Goal: Transaction & Acquisition: Purchase product/service

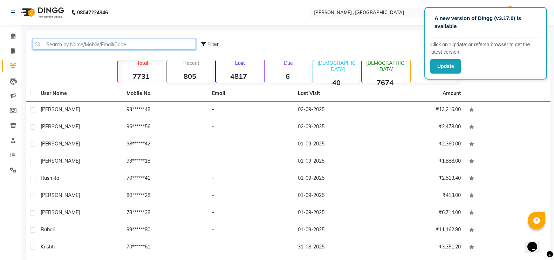
click at [97, 46] on input "text" at bounding box center [114, 44] width 163 height 11
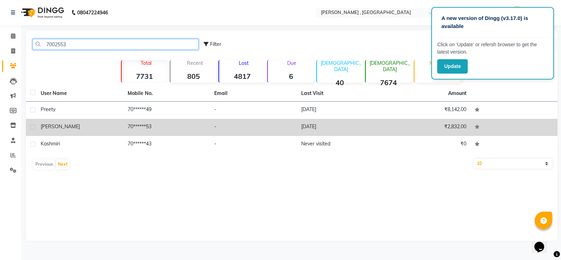
type input "7002553"
click at [136, 128] on td "70******53" at bounding box center [166, 127] width 87 height 17
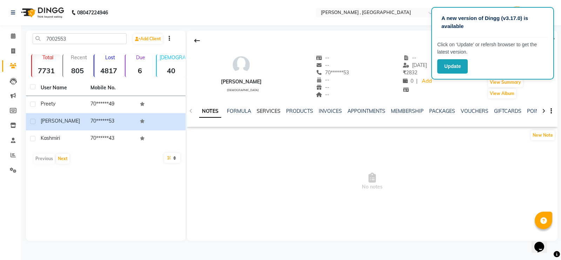
click at [268, 113] on link "SERVICES" at bounding box center [268, 111] width 24 height 6
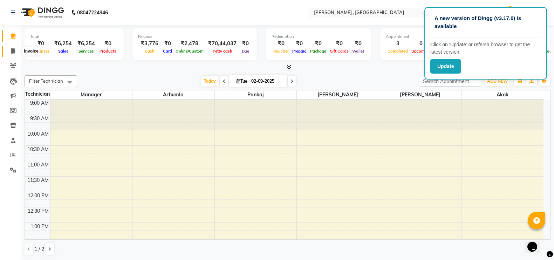
click at [13, 50] on icon at bounding box center [13, 50] width 4 height 5
select select "service"
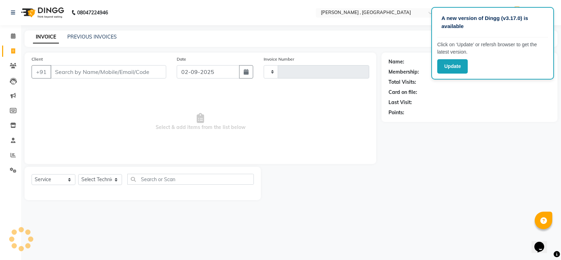
type input "1758"
select select "4283"
click at [91, 179] on select "Select Technician [PERSON_NAME] [PERSON_NAME] Manager [PERSON_NAME] Thangpi [PE…" at bounding box center [100, 179] width 44 height 11
click at [78, 174] on select "Select Technician [PERSON_NAME] [PERSON_NAME] Manager [PERSON_NAME] Thangpi [PE…" at bounding box center [100, 179] width 44 height 11
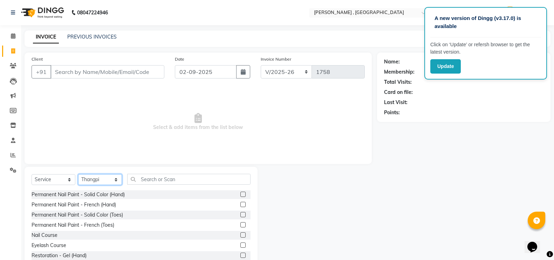
click at [94, 179] on select "Select Technician [PERSON_NAME] [PERSON_NAME] Manager [PERSON_NAME] Thangpi [PE…" at bounding box center [100, 179] width 44 height 11
select select "23267"
click at [78, 174] on select "Select Technician [PERSON_NAME] [PERSON_NAME] Manager [PERSON_NAME] Thangpi [PE…" at bounding box center [100, 179] width 44 height 11
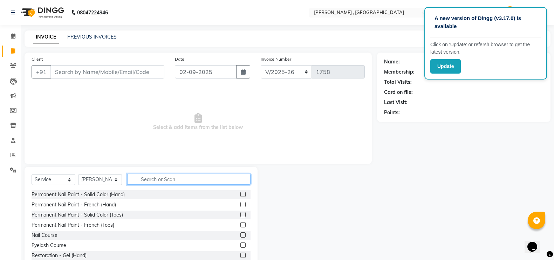
click at [161, 180] on input "text" at bounding box center [188, 179] width 123 height 11
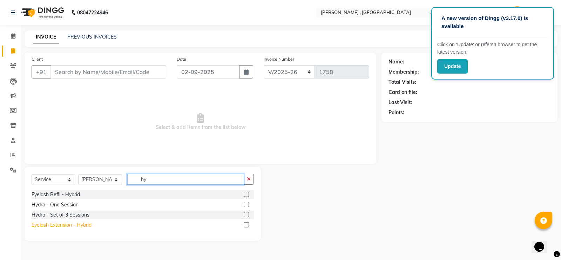
type input "hy"
click at [77, 225] on div "Eyelash Extension - Hybrid" at bounding box center [62, 224] width 60 height 7
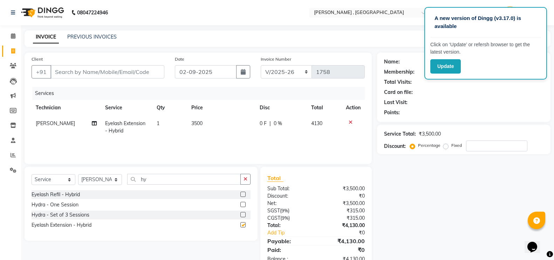
checkbox input "false"
click at [204, 133] on td "3500" at bounding box center [221, 127] width 68 height 23
select select "23267"
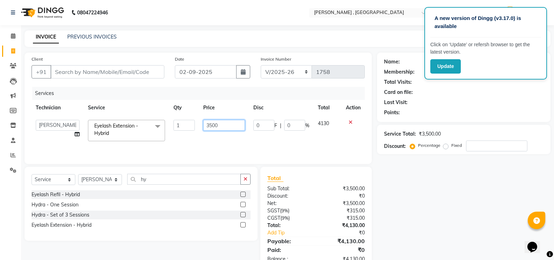
click at [214, 125] on input "3500" at bounding box center [224, 125] width 42 height 11
type input "2700"
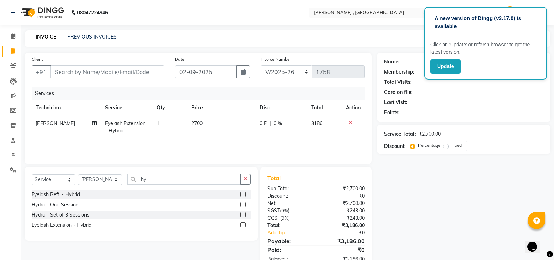
click at [472, 215] on div "Name: Membership: Total Visits: Card on file: Last Visit: Points: Service Total…" at bounding box center [466, 161] width 179 height 217
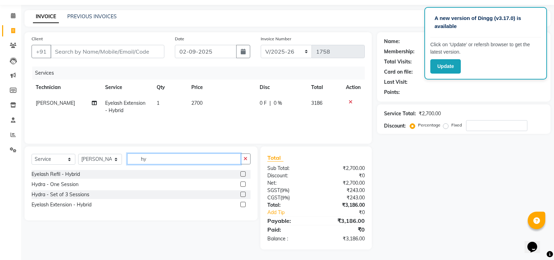
click at [155, 164] on input "hy" at bounding box center [184, 158] width 114 height 11
type input "h"
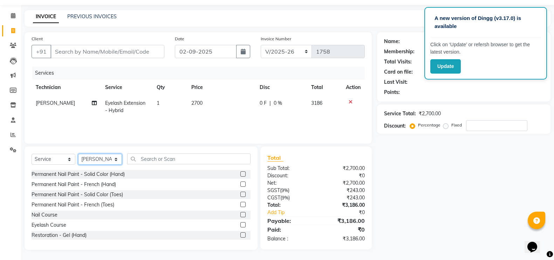
click at [116, 160] on select "Select Technician [PERSON_NAME] [PERSON_NAME] Manager [PERSON_NAME] Thangpi [PE…" at bounding box center [100, 159] width 44 height 11
select select "23266"
click at [78, 154] on select "Select Technician [PERSON_NAME] [PERSON_NAME] Manager [PERSON_NAME] Thangpi [PE…" at bounding box center [100, 159] width 44 height 11
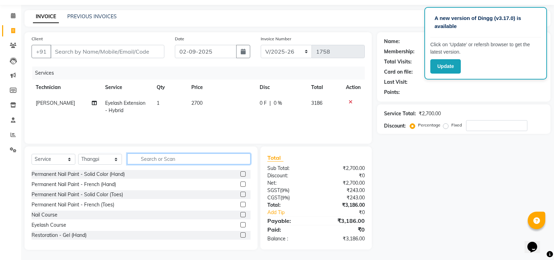
click at [149, 162] on input "text" at bounding box center [188, 158] width 123 height 11
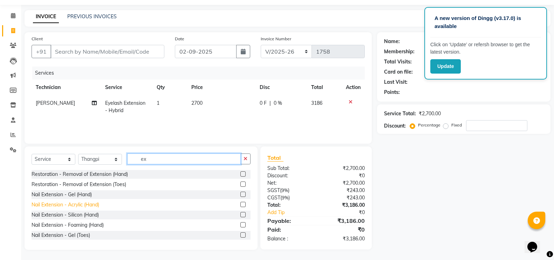
type input "ex"
drag, startPoint x: 93, startPoint y: 205, endPoint x: 155, endPoint y: 163, distance: 74.8
click at [94, 205] on div "Nail Extension - Acrylic (Hand)" at bounding box center [66, 204] width 68 height 7
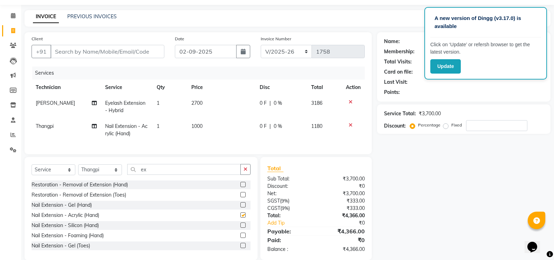
checkbox input "false"
click at [176, 173] on input "ex" at bounding box center [184, 169] width 114 height 11
type input "e"
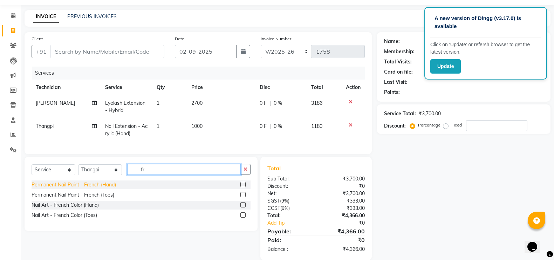
type input "fr"
click at [116, 188] on div "Permanent Nail Paint - French (Hand)" at bounding box center [74, 184] width 84 height 7
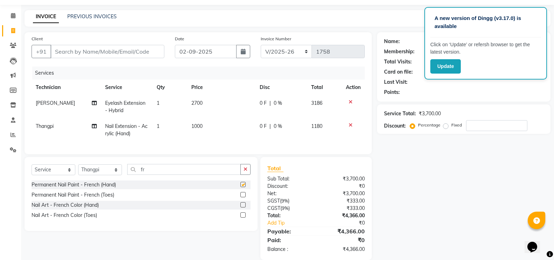
checkbox input "false"
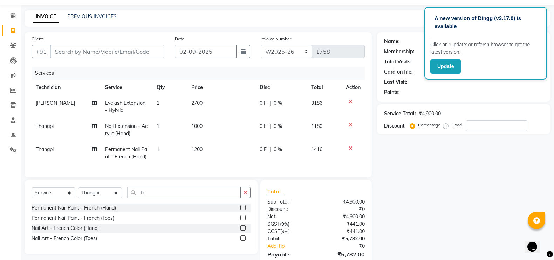
click at [202, 151] on span "1200" at bounding box center [196, 149] width 11 height 6
select select "23266"
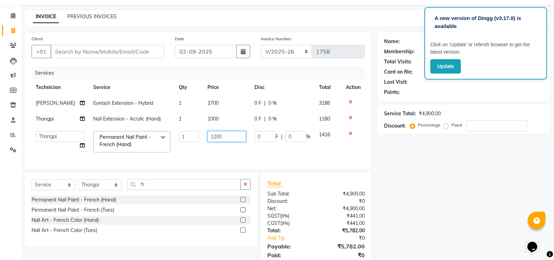
click at [213, 136] on input "1200" at bounding box center [226, 136] width 39 height 11
click at [216, 135] on input "1200" at bounding box center [226, 136] width 39 height 11
type input "150"
drag, startPoint x: 414, startPoint y: 185, endPoint x: 240, endPoint y: 152, distance: 176.8
click at [413, 185] on div "Name: Membership: Total Visits: Card on file: Last Visit: Points: Service Total…" at bounding box center [466, 153] width 179 height 243
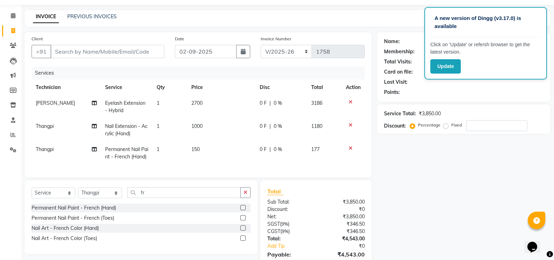
click at [163, 148] on td "1" at bounding box center [169, 153] width 34 height 23
select select "23266"
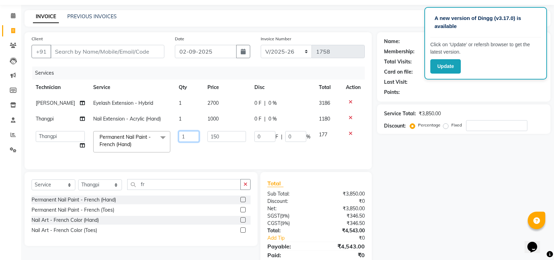
click at [183, 137] on input "1" at bounding box center [189, 136] width 20 height 11
type input "4"
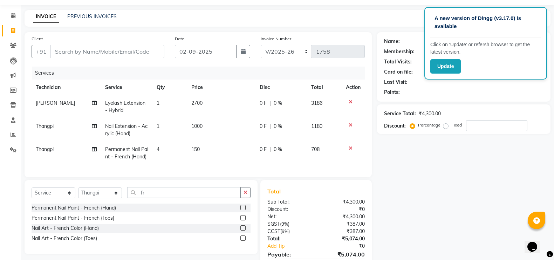
click at [428, 187] on div "Name: Membership: Total Visits: Card on file: Last Visit: Points: Service Total…" at bounding box center [466, 157] width 179 height 251
click at [179, 152] on td "4" at bounding box center [169, 153] width 34 height 23
select select "23266"
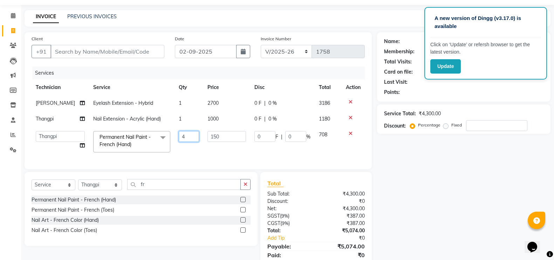
click at [180, 140] on input "4" at bounding box center [189, 136] width 20 height 11
type input "8"
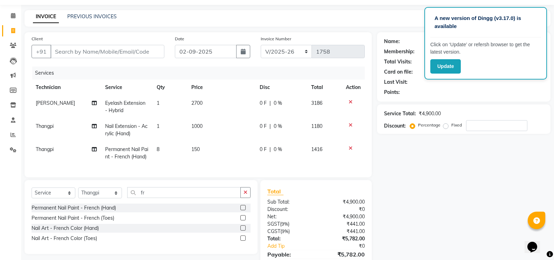
drag, startPoint x: 471, startPoint y: 205, endPoint x: 351, endPoint y: 171, distance: 124.7
click at [471, 204] on div "Name: Membership: Total Visits: Card on file: Last Visit: Points: Service Total…" at bounding box center [466, 157] width 179 height 251
click at [160, 198] on input "fr" at bounding box center [184, 192] width 114 height 11
type input "f"
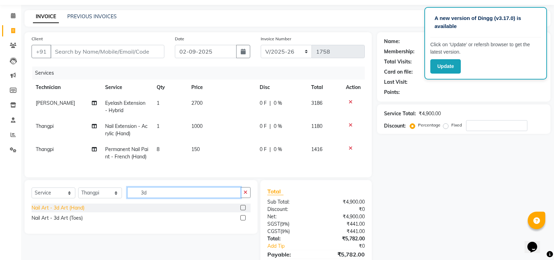
type input "3d"
click at [76, 212] on div "Nail Art - 3d Art (Hand)" at bounding box center [58, 207] width 53 height 7
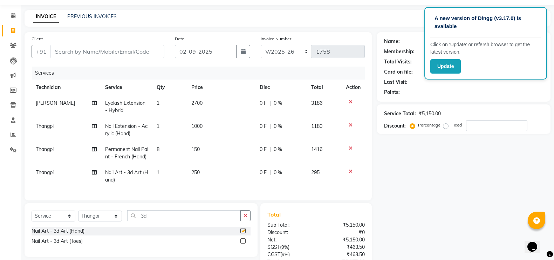
checkbox input "false"
drag, startPoint x: 214, startPoint y: 176, endPoint x: 193, endPoint y: 178, distance: 21.2
click at [212, 177] on td "250" at bounding box center [221, 176] width 68 height 23
select select "23266"
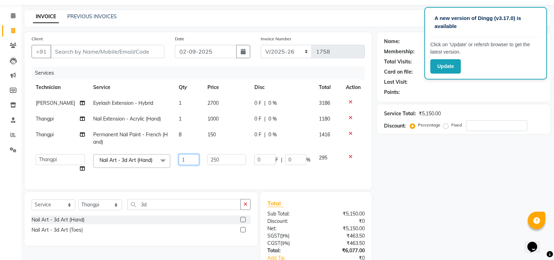
click at [187, 163] on input "1" at bounding box center [189, 159] width 20 height 11
type input "2"
click at [414, 182] on div "Name: Membership: Total Visits: Card on file: Last Visit: Points: Service Total…" at bounding box center [466, 163] width 179 height 263
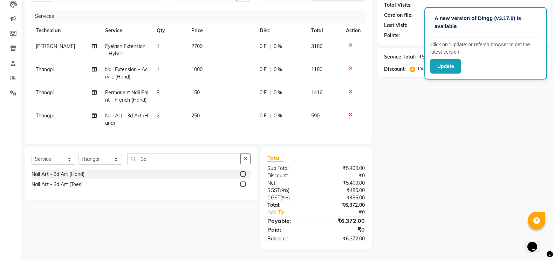
scroll to position [84, 0]
click at [177, 159] on input "3d" at bounding box center [184, 158] width 114 height 11
type input "3"
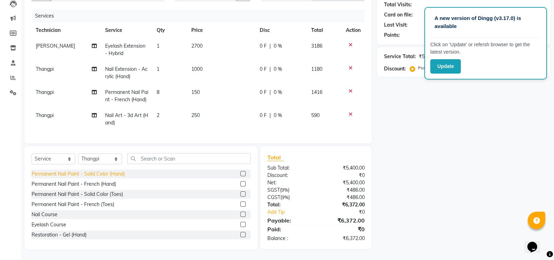
click at [96, 172] on div "Permanent Nail Paint - Solid Color (Hand)" at bounding box center [78, 173] width 93 height 7
checkbox input "false"
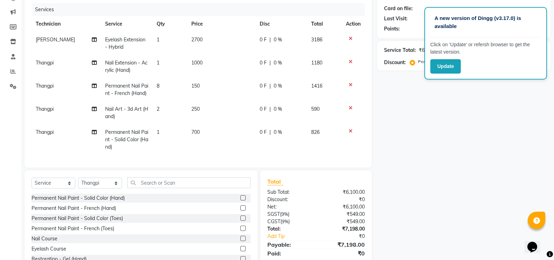
click at [200, 132] on td "700" at bounding box center [221, 139] width 68 height 30
select select "23266"
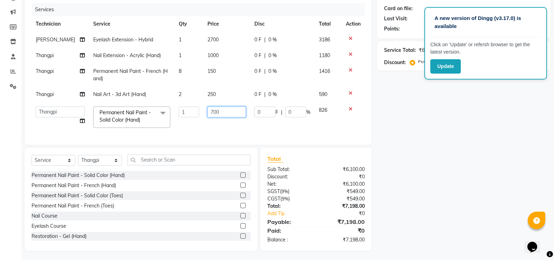
click at [212, 113] on input "700" at bounding box center [226, 112] width 39 height 11
type input "50"
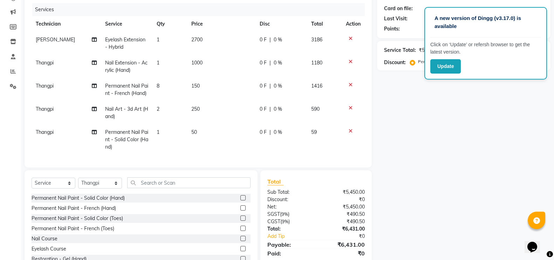
click at [431, 121] on div "Name: Membership: Total Visits: Card on file: Last Visit: Points: Service Total…" at bounding box center [466, 121] width 179 height 305
click at [170, 140] on td "1" at bounding box center [169, 139] width 34 height 30
select select "23266"
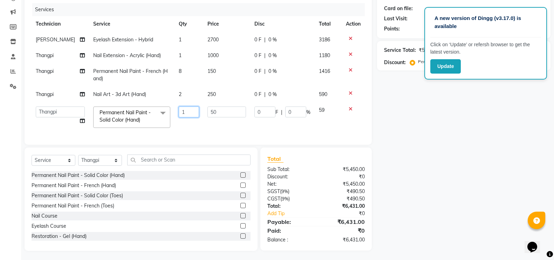
click at [179, 112] on input "1" at bounding box center [189, 112] width 20 height 11
type input "2"
click at [473, 160] on div "Name: Membership: Total Visits: Card on file: Last Visit: Points: Service Total…" at bounding box center [466, 110] width 179 height 282
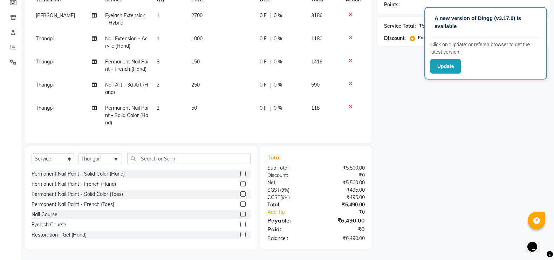
scroll to position [27, 0]
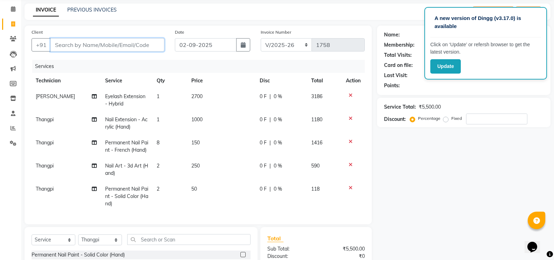
click at [106, 50] on input "Client" at bounding box center [107, 44] width 114 height 13
type input "8"
type input "0"
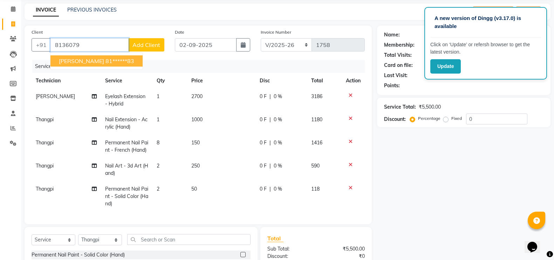
click at [108, 61] on ngb-highlight "81******83" at bounding box center [119, 60] width 29 height 7
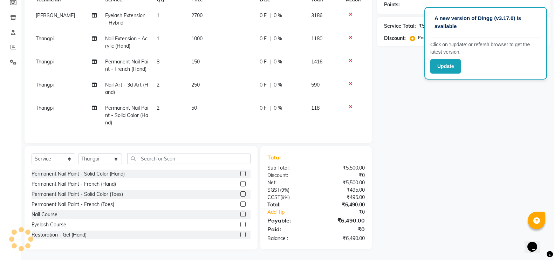
type input "81******83"
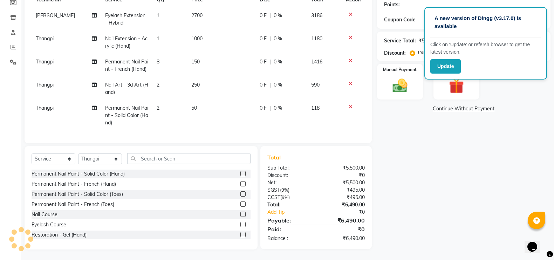
scroll to position [115, 0]
click at [383, 67] on div "Name: Sayanika Membership: Total Visits: 9 Card on file: 0 Last Visit: 20-07-20…" at bounding box center [466, 97] width 179 height 305
select select "1: Object"
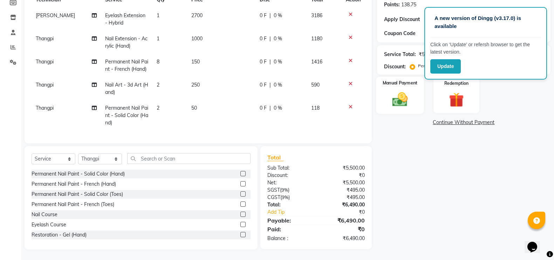
click at [409, 80] on label "Manual Payment" at bounding box center [399, 83] width 35 height 7
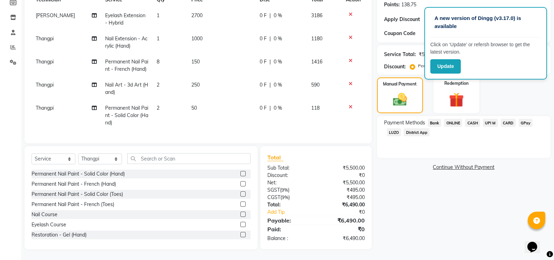
click at [473, 119] on span "CASH" at bounding box center [472, 123] width 15 height 8
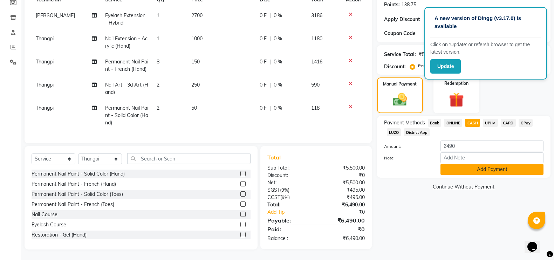
click at [458, 164] on button "Add Payment" at bounding box center [491, 169] width 103 height 11
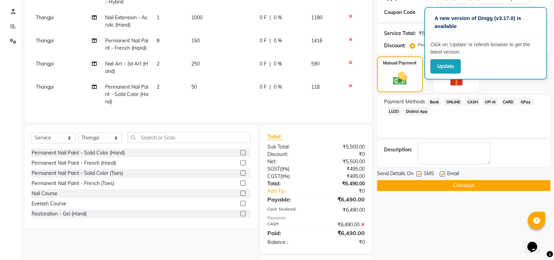
scroll to position [130, 0]
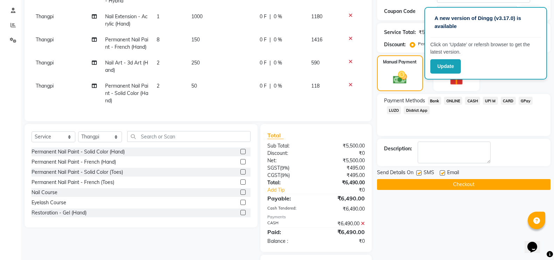
click at [401, 184] on button "Checkout" at bounding box center [463, 184] width 173 height 11
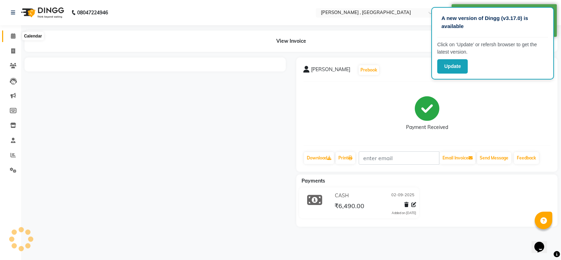
click at [17, 36] on span at bounding box center [13, 36] width 12 height 8
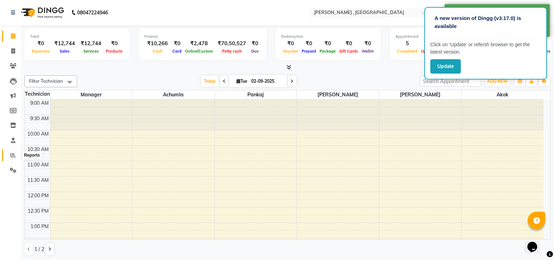
click at [11, 158] on span at bounding box center [13, 155] width 12 height 8
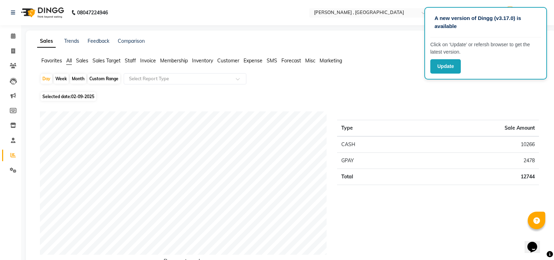
click at [78, 80] on div "Month" at bounding box center [78, 79] width 16 height 10
select select "9"
select select "2025"
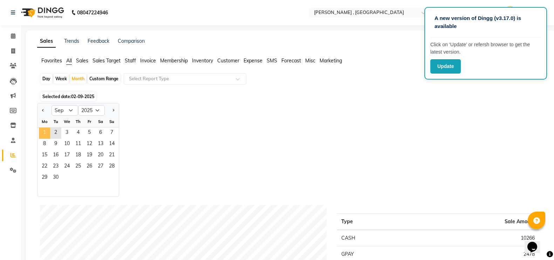
click at [46, 132] on span "1" at bounding box center [44, 133] width 11 height 11
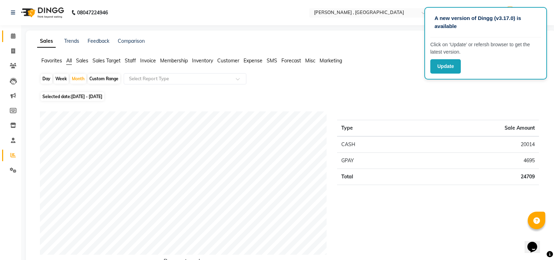
click at [15, 30] on link "Calendar" at bounding box center [10, 36] width 17 height 12
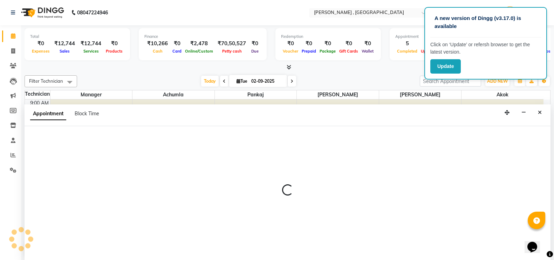
scroll to position [0, 0]
select select "37285"
select select "600"
select select "tentative"
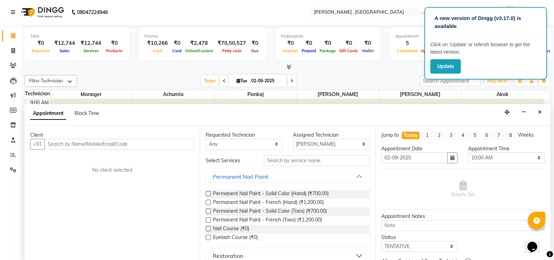
click at [370, 69] on div at bounding box center [288, 66] width 526 height 7
click at [10, 50] on span at bounding box center [13, 51] width 12 height 8
select select "service"
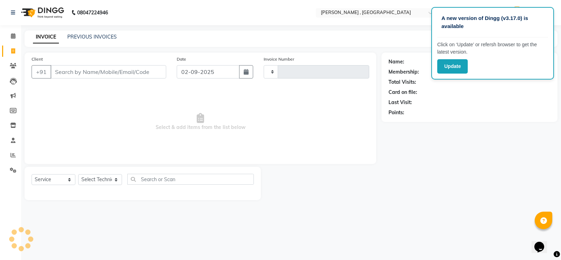
type input "1759"
select select "4283"
click at [12, 37] on icon at bounding box center [13, 35] width 5 height 5
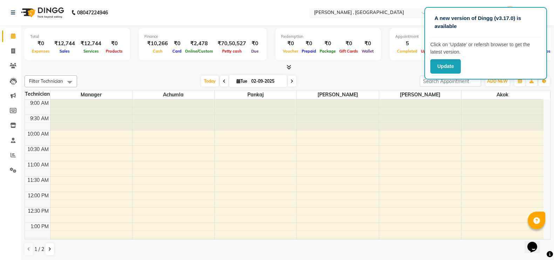
click at [398, 14] on input "text" at bounding box center [364, 13] width 102 height 7
click at [398, 5] on nav "08047224946 Select Location × Nailashes , Guwahati Default Panel My Panel Engli…" at bounding box center [277, 12] width 554 height 25
click at [14, 49] on icon at bounding box center [13, 50] width 4 height 5
select select "service"
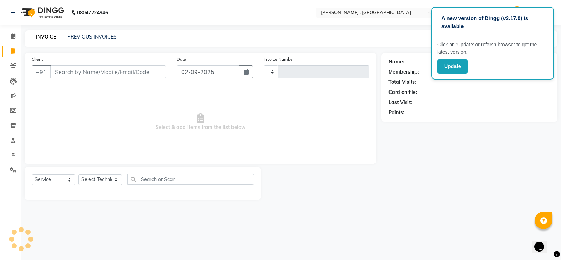
type input "1759"
select select "4283"
type input "9"
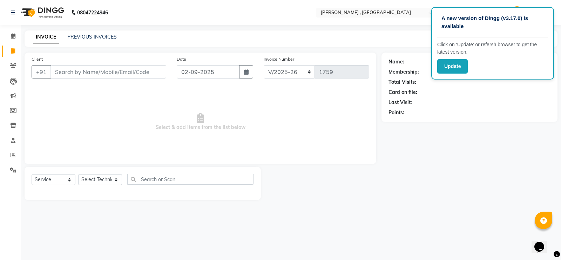
type input "9"
type input "9395992231"
click at [142, 76] on button "Add Client" at bounding box center [148, 71] width 36 height 13
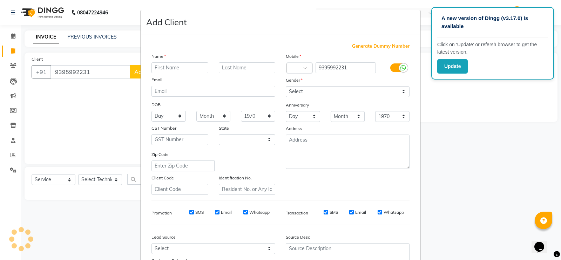
select select "21"
type input "kamakshi"
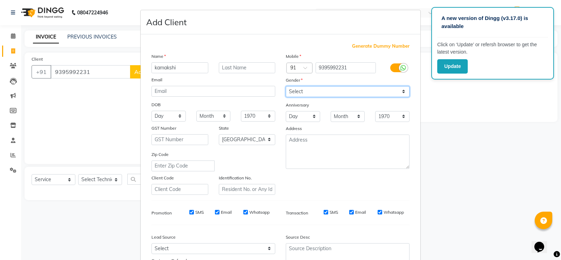
click at [325, 95] on select "Select [DEMOGRAPHIC_DATA] [DEMOGRAPHIC_DATA] Other Prefer Not To Say" at bounding box center [348, 91] width 124 height 11
select select "[DEMOGRAPHIC_DATA]"
click at [286, 86] on select "Select [DEMOGRAPHIC_DATA] [DEMOGRAPHIC_DATA] Other Prefer Not To Say" at bounding box center [348, 91] width 124 height 11
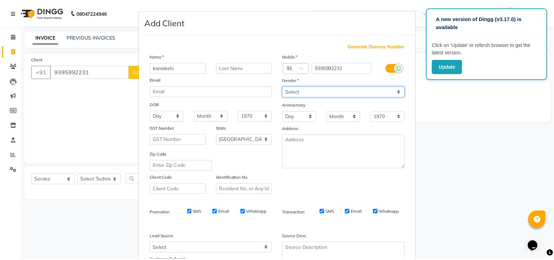
scroll to position [63, 0]
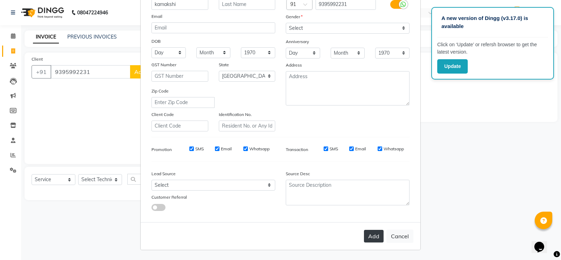
click at [368, 236] on button "Add" at bounding box center [374, 236] width 20 height 13
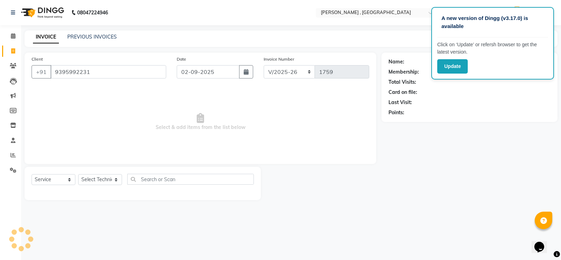
type input "93******31"
select select
select select "null"
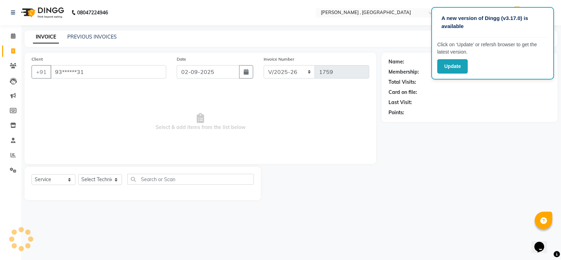
select select
checkbox input "false"
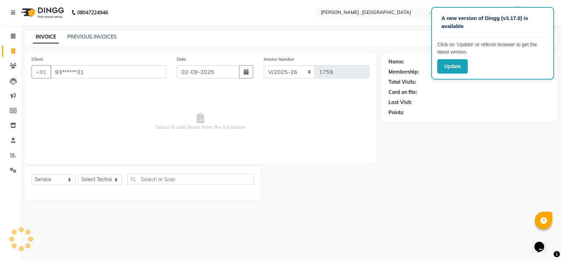
checkbox input "false"
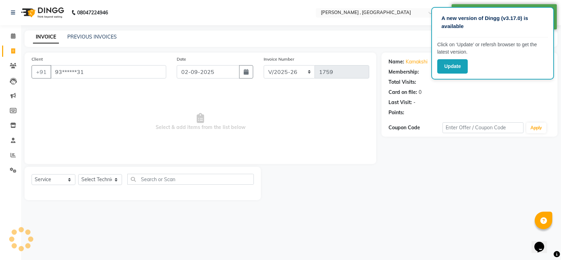
select select "1: Object"
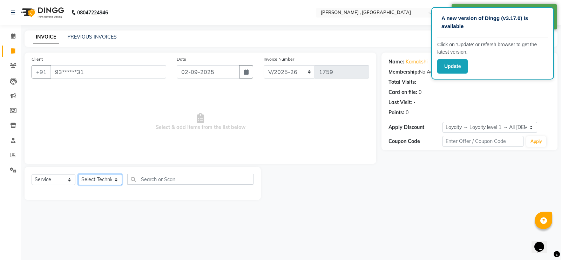
click at [91, 180] on select "Select Technician [PERSON_NAME] [PERSON_NAME] Manager [PERSON_NAME] Thangpi [PE…" at bounding box center [100, 179] width 44 height 11
select select "85988"
click at [78, 174] on select "Select Technician [PERSON_NAME] [PERSON_NAME] Manager [PERSON_NAME] Thangpi [PE…" at bounding box center [100, 179] width 44 height 11
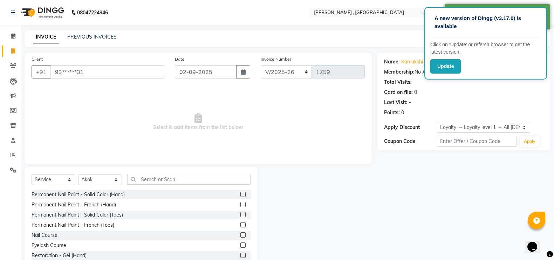
click at [240, 202] on label at bounding box center [242, 204] width 5 height 5
click at [240, 203] on input "checkbox" at bounding box center [242, 205] width 5 height 5
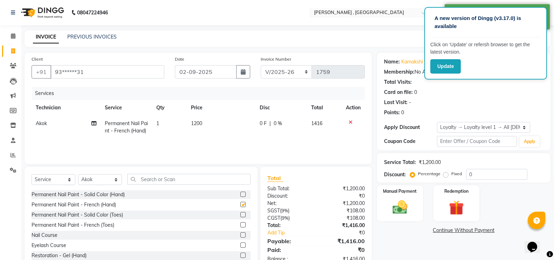
checkbox input "false"
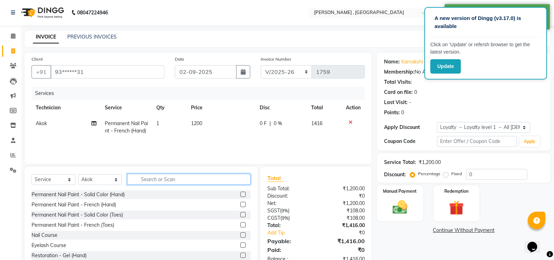
click at [190, 177] on input "text" at bounding box center [188, 179] width 123 height 11
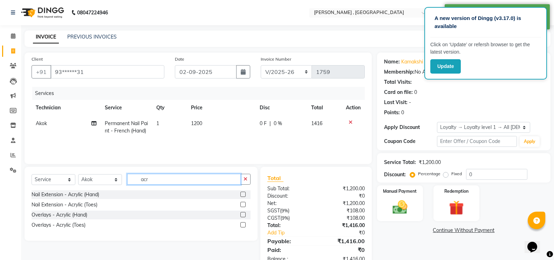
type input "acr"
click at [242, 193] on label at bounding box center [242, 194] width 5 height 5
click at [242, 193] on input "checkbox" at bounding box center [242, 194] width 5 height 5
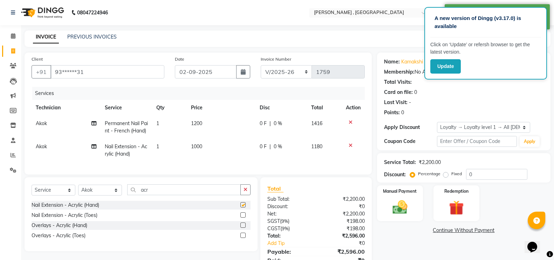
checkbox input "false"
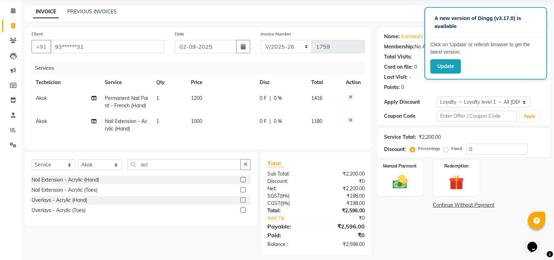
scroll to position [37, 0]
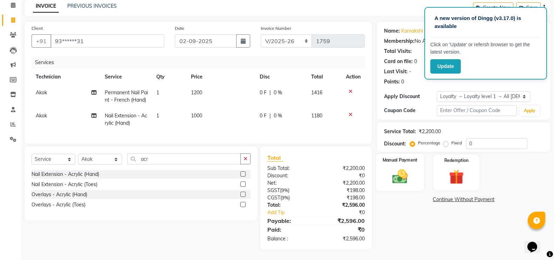
click at [396, 169] on img at bounding box center [400, 176] width 25 height 18
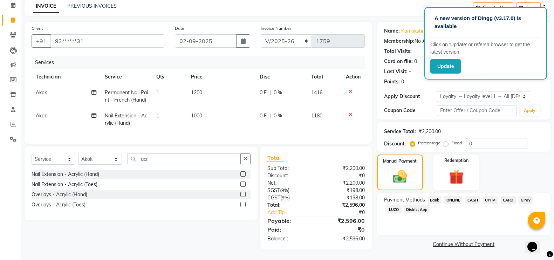
click at [472, 196] on span "CASH" at bounding box center [472, 200] width 15 height 8
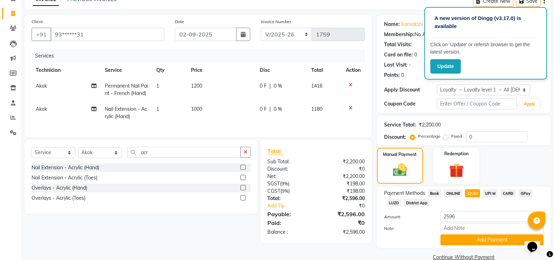
scroll to position [50, 0]
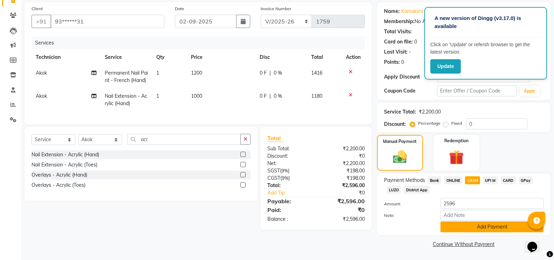
click at [496, 228] on button "Add Payment" at bounding box center [491, 226] width 103 height 11
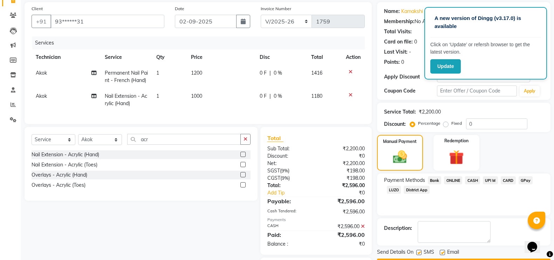
scroll to position [97, 0]
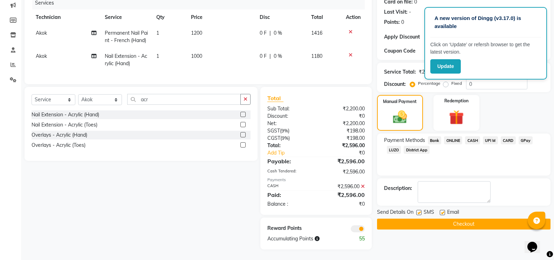
click at [433, 219] on button "Checkout" at bounding box center [463, 224] width 173 height 11
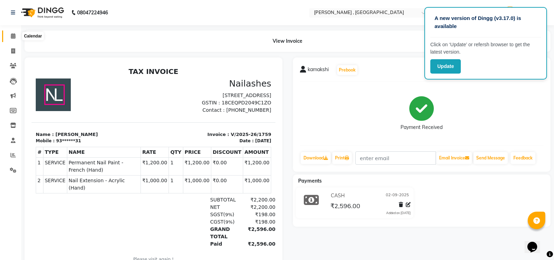
click at [14, 37] on icon at bounding box center [13, 35] width 5 height 5
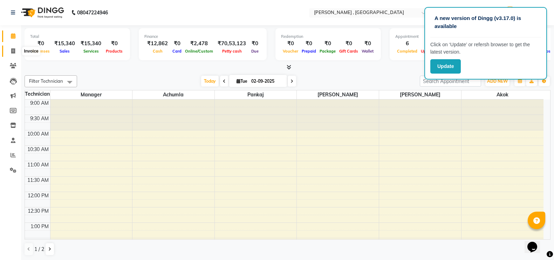
click at [12, 51] on icon at bounding box center [13, 50] width 4 height 5
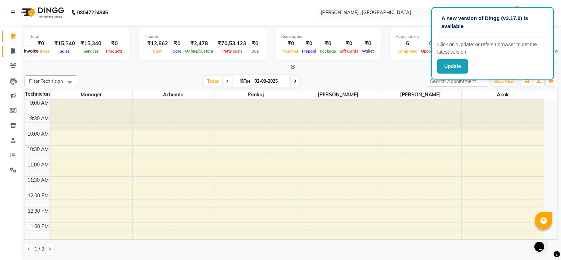
select select "4283"
select select "service"
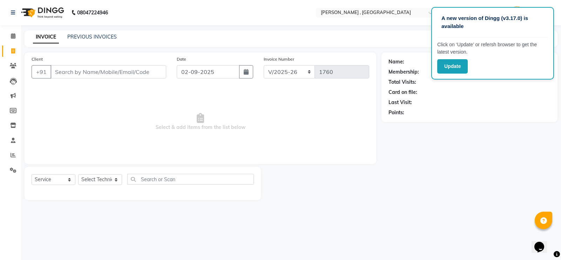
click at [96, 41] on div "INVOICE PREVIOUS INVOICES" at bounding box center [75, 37] width 101 height 8
click at [96, 39] on link "PREVIOUS INVOICES" at bounding box center [91, 37] width 49 height 6
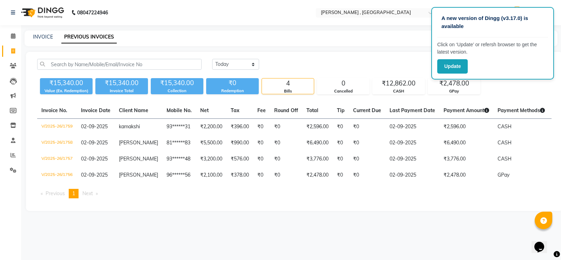
click at [47, 40] on div "INVOICE" at bounding box center [43, 36] width 20 height 7
click at [47, 35] on link "INVOICE" at bounding box center [43, 37] width 20 height 6
select select "service"
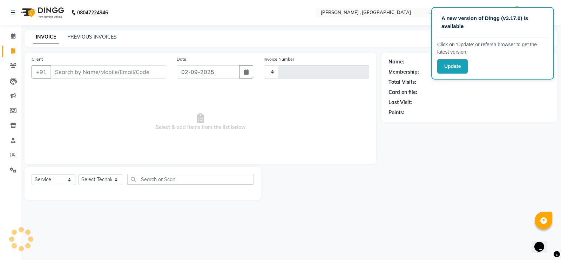
type input "1760"
select select "4283"
type input "u"
click at [16, 35] on span at bounding box center [13, 36] width 12 height 8
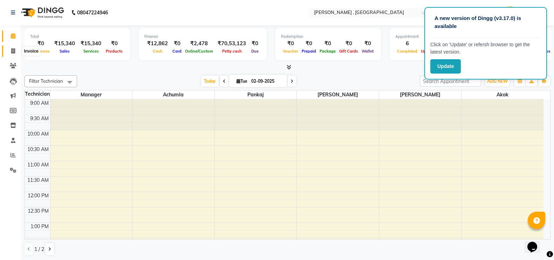
click at [10, 53] on span at bounding box center [13, 51] width 12 height 8
select select "service"
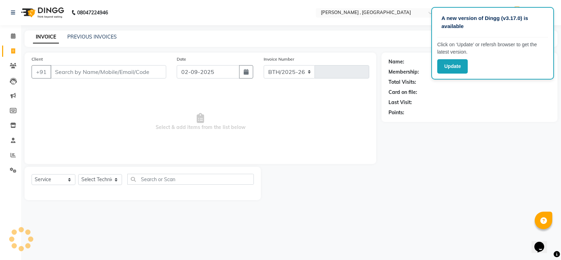
select select "4283"
type input "1760"
click at [98, 181] on select "Select Technician [PERSON_NAME] [PERSON_NAME] Manager [PERSON_NAME] Thangpi [PE…" at bounding box center [100, 179] width 44 height 11
select select "23268"
click at [78, 174] on select "Select Technician [PERSON_NAME] [PERSON_NAME] Manager [PERSON_NAME] Thangpi [PE…" at bounding box center [100, 179] width 44 height 11
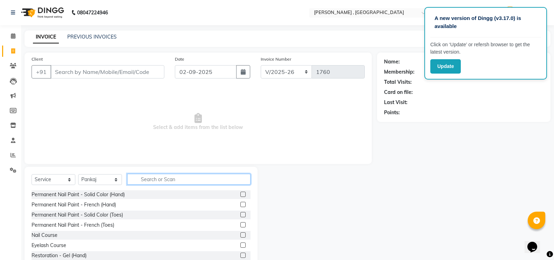
click at [175, 179] on input "text" at bounding box center [188, 179] width 123 height 11
type input "ex"
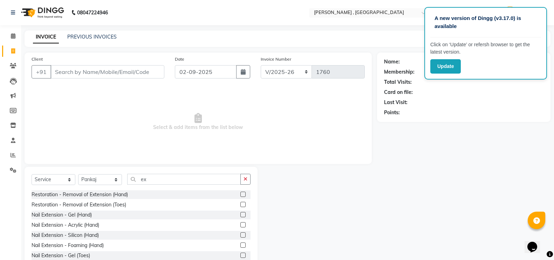
click at [240, 225] on label at bounding box center [242, 224] width 5 height 5
click at [240, 225] on input "checkbox" at bounding box center [242, 225] width 5 height 5
click at [240, 225] on label at bounding box center [242, 224] width 5 height 5
click at [240, 225] on input "checkbox" at bounding box center [242, 225] width 5 height 5
checkbox input "false"
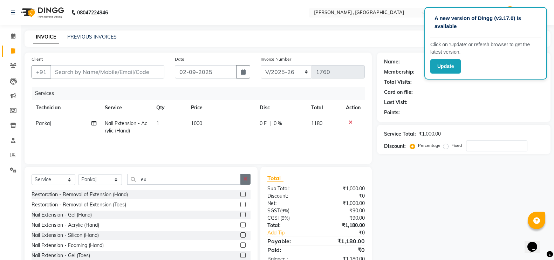
click at [244, 182] on button "button" at bounding box center [245, 179] width 10 height 11
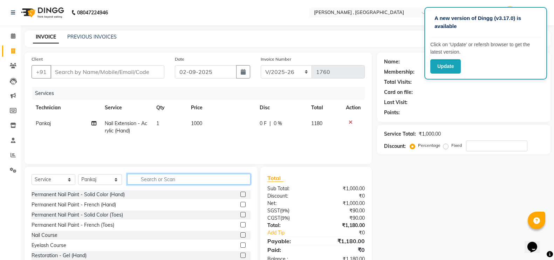
click at [238, 178] on input "text" at bounding box center [188, 179] width 123 height 11
click at [240, 193] on label at bounding box center [242, 194] width 5 height 5
click at [240, 193] on input "checkbox" at bounding box center [242, 194] width 5 height 5
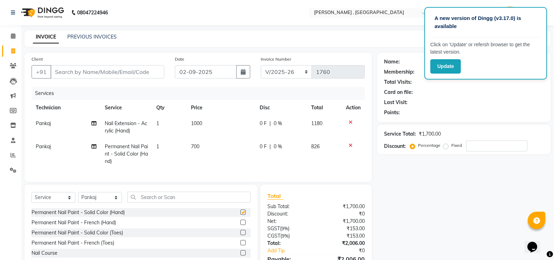
checkbox input "false"
click at [226, 203] on input "text" at bounding box center [188, 197] width 123 height 11
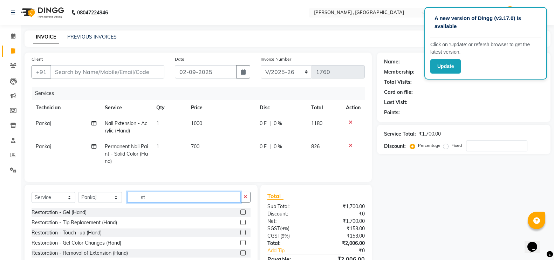
type input "s"
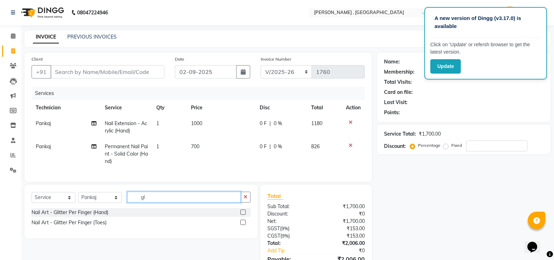
type input "gl"
click at [243, 215] on label at bounding box center [242, 212] width 5 height 5
click at [243, 215] on input "checkbox" at bounding box center [242, 212] width 5 height 5
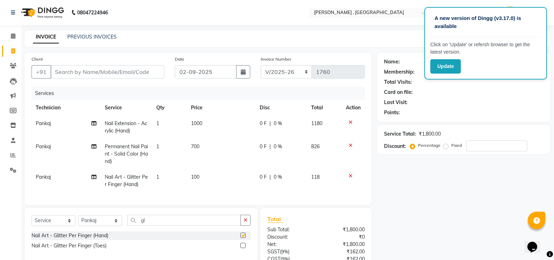
checkbox input "false"
click at [211, 172] on td "100" at bounding box center [221, 180] width 69 height 23
select select "23268"
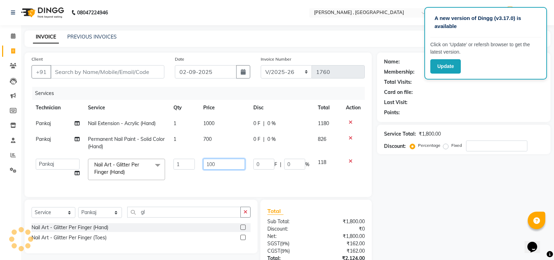
click at [218, 165] on input "100" at bounding box center [224, 164] width 42 height 11
type input "1"
type input "60"
click at [464, 217] on div "Name: Membership: Total Visits: Card on file: Last Visit: Points: Service Total…" at bounding box center [466, 178] width 179 height 250
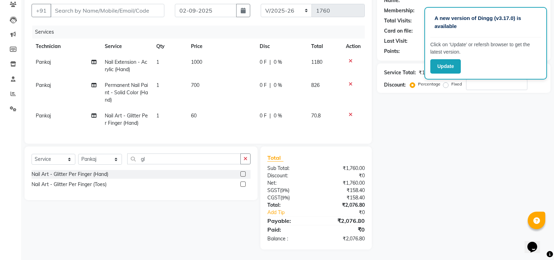
scroll to position [24, 0]
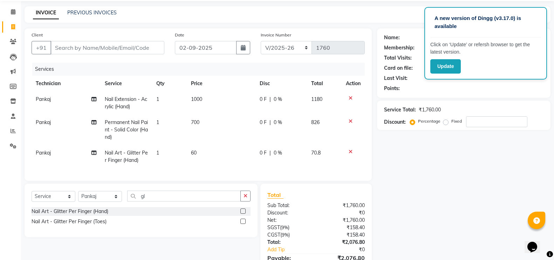
click at [197, 154] on td "60" at bounding box center [221, 156] width 69 height 23
select select "23268"
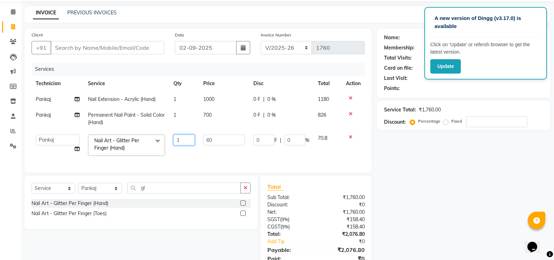
click at [184, 137] on input "1" at bounding box center [183, 140] width 21 height 11
type input "10"
click at [478, 207] on div "Name: Membership: Total Visits: Card on file: Last Visit: Points: Service Total…" at bounding box center [466, 153] width 179 height 250
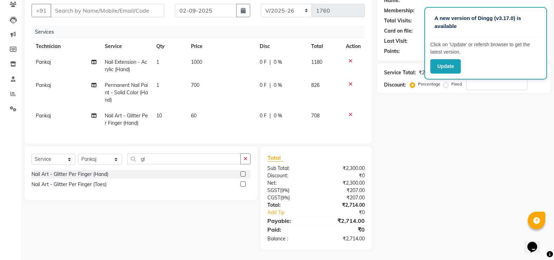
scroll to position [0, 0]
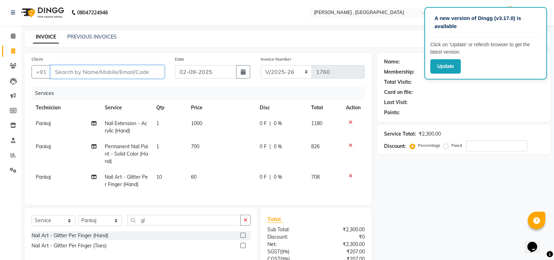
click at [142, 72] on input "Client" at bounding box center [107, 71] width 114 height 13
type input "7"
type input "0"
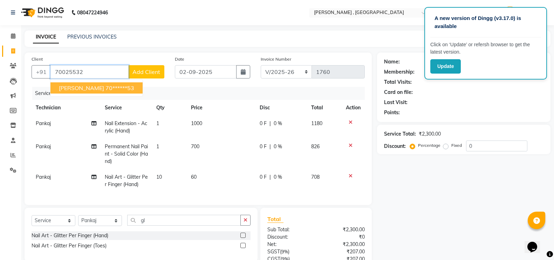
click at [105, 88] on ngb-highlight "70******53" at bounding box center [119, 87] width 29 height 7
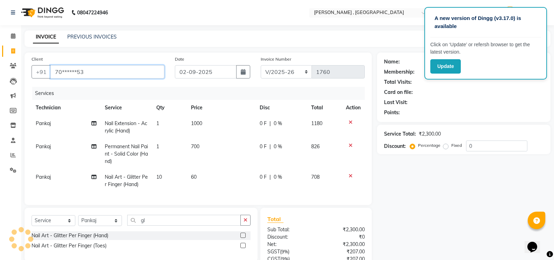
type input "70******53"
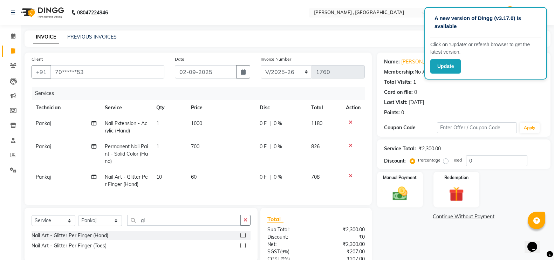
scroll to position [68, 0]
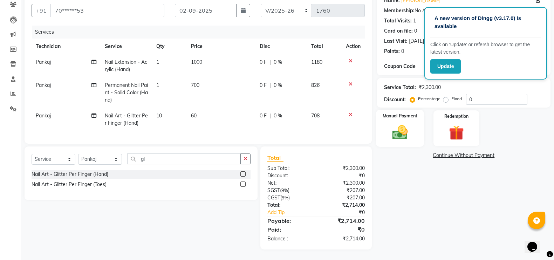
click at [402, 123] on img at bounding box center [400, 132] width 25 height 18
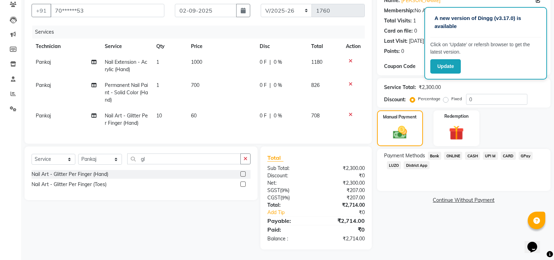
click at [473, 152] on span "CASH" at bounding box center [472, 156] width 15 height 8
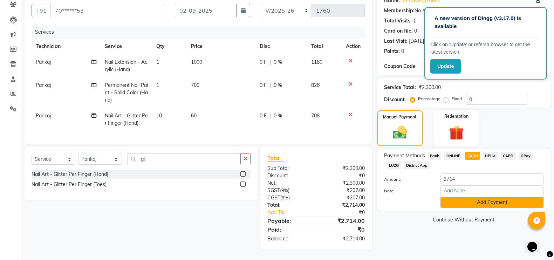
click at [489, 197] on button "Add Payment" at bounding box center [491, 202] width 103 height 11
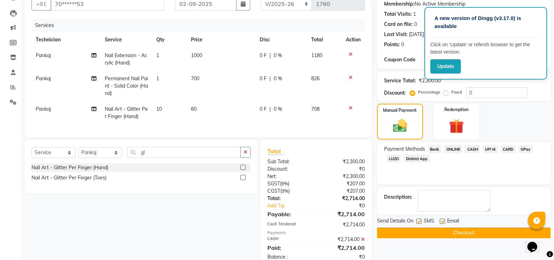
scroll to position [93, 0]
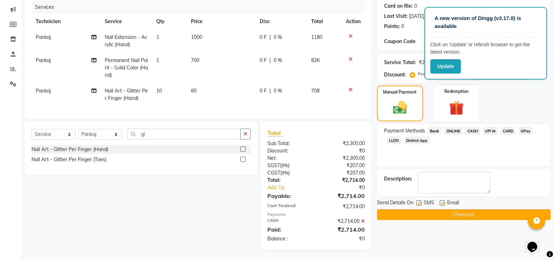
click at [488, 209] on button "Checkout" at bounding box center [463, 214] width 173 height 11
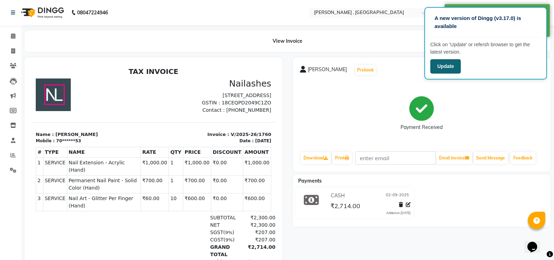
click at [450, 67] on button "Update" at bounding box center [445, 66] width 30 height 14
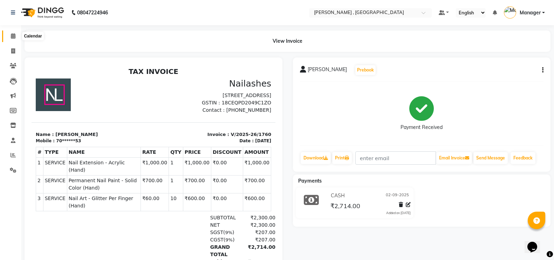
click at [12, 38] on icon at bounding box center [13, 35] width 5 height 5
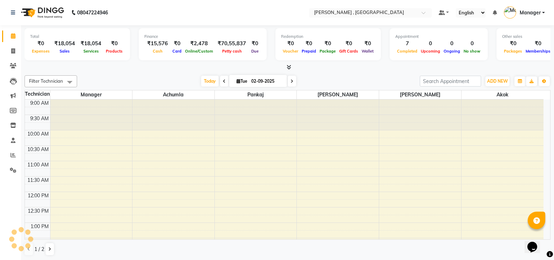
scroll to position [247, 0]
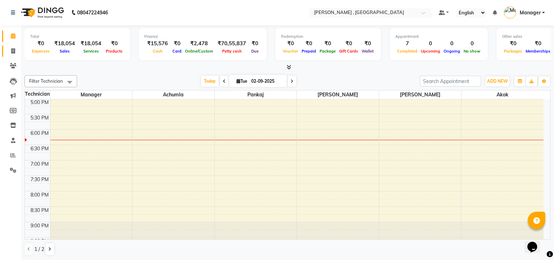
click at [16, 55] on link "Invoice" at bounding box center [10, 52] width 17 height 12
select select "service"
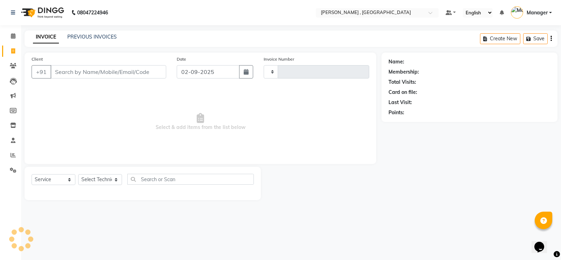
type input "1761"
select select "4283"
click at [103, 74] on input "Client" at bounding box center [108, 71] width 116 height 13
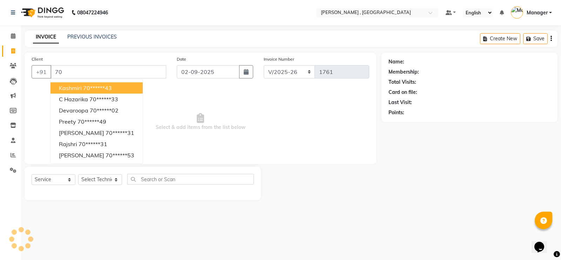
type input "7"
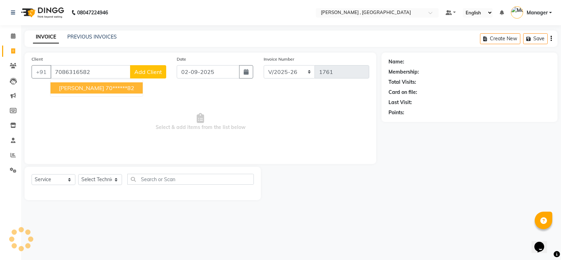
type input "7086316582"
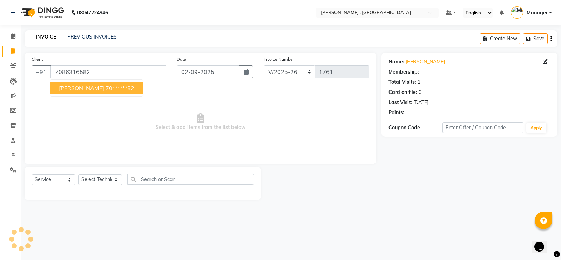
select select "1: Object"
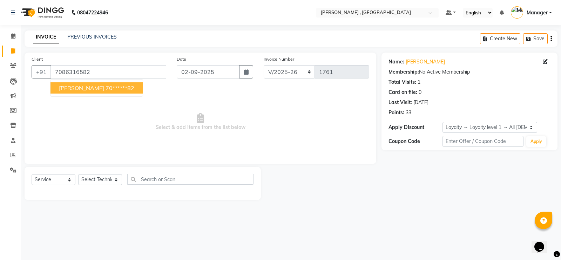
click at [105, 89] on ngb-highlight "70******82" at bounding box center [119, 87] width 29 height 7
type input "70******82"
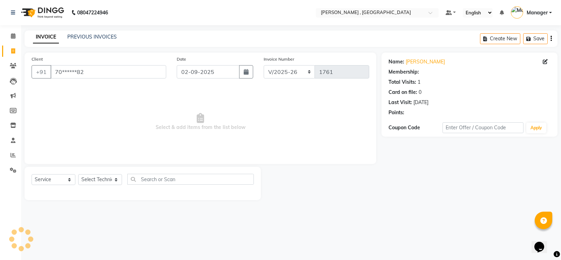
select select "1: Object"
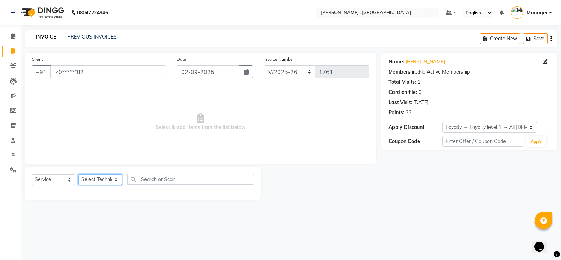
click at [90, 178] on select "Select Technician [PERSON_NAME] [PERSON_NAME] Manager [PERSON_NAME] Thangpi [PE…" at bounding box center [100, 179] width 44 height 11
select select "23266"
click at [78, 174] on select "Select Technician [PERSON_NAME] [PERSON_NAME] Manager [PERSON_NAME] Thangpi [PE…" at bounding box center [100, 179] width 44 height 11
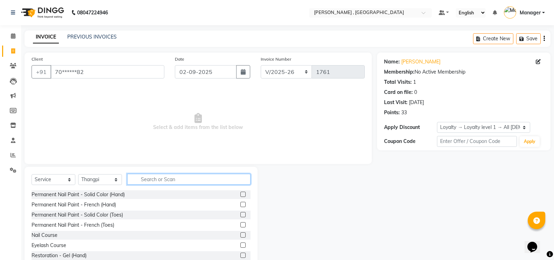
click at [155, 181] on input "text" at bounding box center [188, 179] width 123 height 11
click at [240, 192] on label at bounding box center [242, 194] width 5 height 5
click at [240, 192] on input "checkbox" at bounding box center [242, 194] width 5 height 5
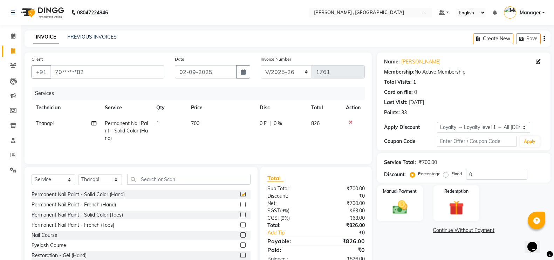
checkbox input "false"
click at [177, 182] on input "text" at bounding box center [188, 179] width 123 height 11
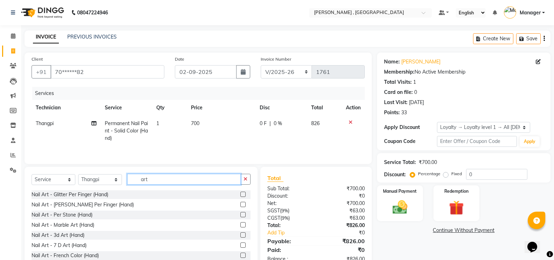
type input "art"
click at [240, 226] on label at bounding box center [242, 224] width 5 height 5
click at [240, 226] on input "checkbox" at bounding box center [242, 225] width 5 height 5
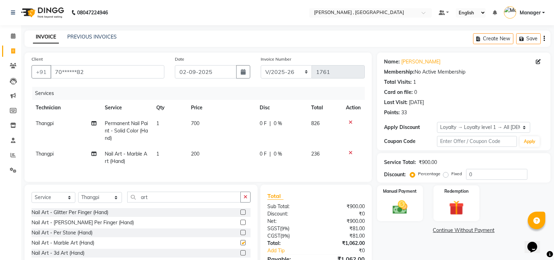
checkbox input "false"
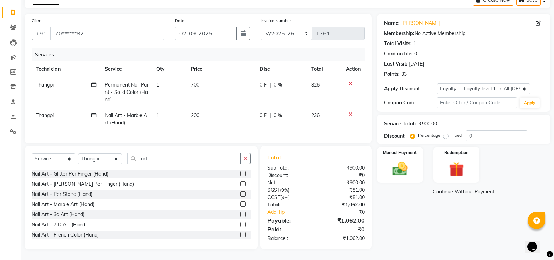
click at [199, 114] on td "200" at bounding box center [221, 119] width 69 height 23
select select "23266"
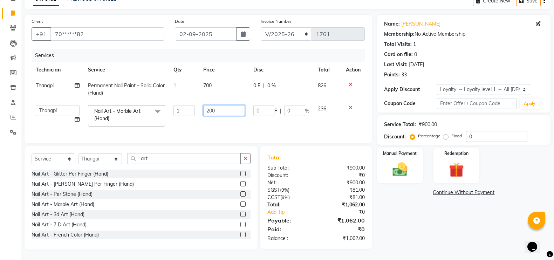
click at [220, 105] on input "200" at bounding box center [224, 110] width 42 height 11
type input "2"
type input "6"
type input "80"
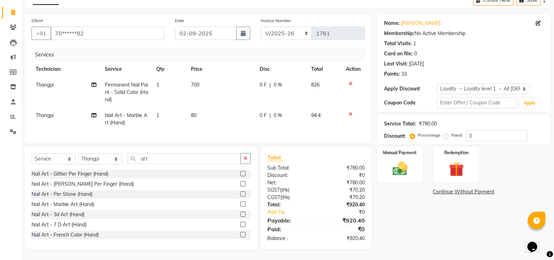
click at [164, 114] on td "1" at bounding box center [169, 119] width 34 height 23
select select "23266"
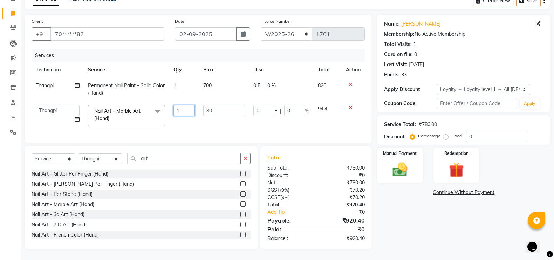
click at [184, 105] on input "1" at bounding box center [183, 110] width 21 height 11
type input "10"
click at [222, 120] on td "80" at bounding box center [224, 116] width 50 height 30
select select "23266"
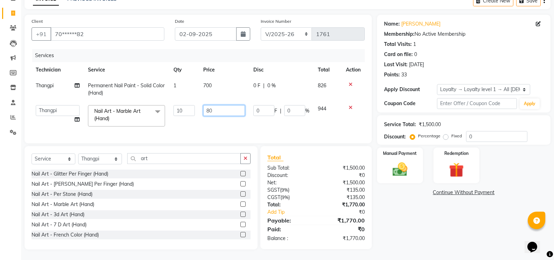
click at [226, 105] on input "80" at bounding box center [224, 110] width 42 height 11
type input "8"
type input "90"
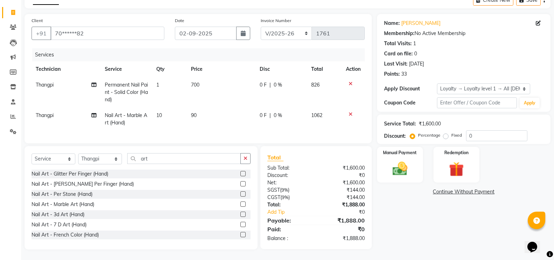
click at [223, 116] on td "90" at bounding box center [221, 119] width 69 height 23
select select "23266"
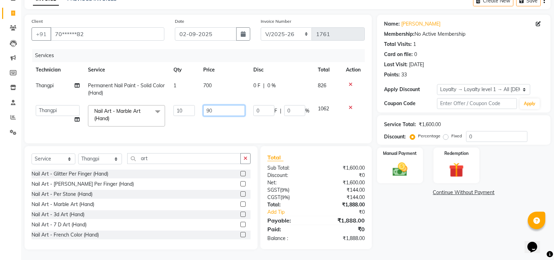
click at [219, 105] on input "90" at bounding box center [224, 110] width 42 height 11
type input "9"
type input "80"
click at [221, 119] on td "80" at bounding box center [224, 116] width 50 height 30
select select "23266"
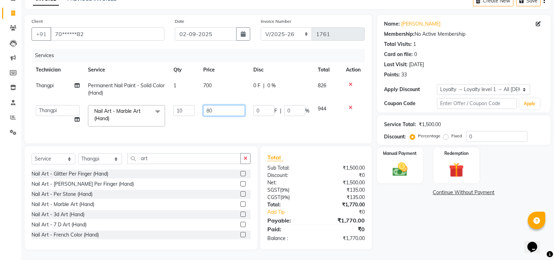
click at [233, 108] on input "80" at bounding box center [224, 110] width 42 height 11
type input "8"
type input "90"
click at [245, 116] on td "90" at bounding box center [224, 116] width 50 height 30
select select "23266"
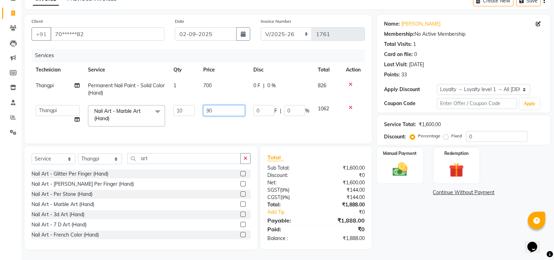
click at [224, 105] on input "90" at bounding box center [224, 110] width 42 height 11
type input "9"
type input "80"
click at [263, 118] on td "0 F | 0 %" at bounding box center [281, 116] width 64 height 30
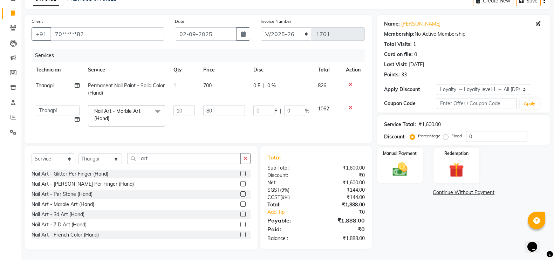
select select "23266"
click at [225, 105] on input "80" at bounding box center [224, 110] width 42 height 11
type input "8"
type input "9"
type input "80"
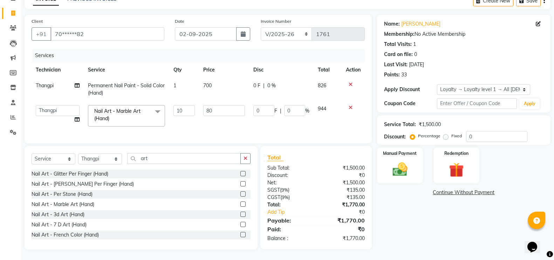
click at [239, 121] on td "80" at bounding box center [224, 116] width 50 height 30
select select "23266"
click at [239, 105] on input "80" at bounding box center [224, 110] width 42 height 11
type input "85"
click at [246, 122] on td "85" at bounding box center [224, 116] width 50 height 30
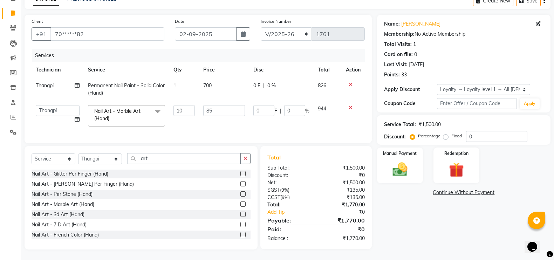
select select "23266"
click at [228, 105] on input "85" at bounding box center [224, 110] width 42 height 11
type input "85"
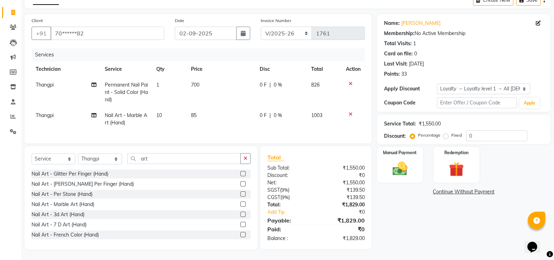
click at [247, 123] on td "85" at bounding box center [221, 119] width 69 height 23
select select "23266"
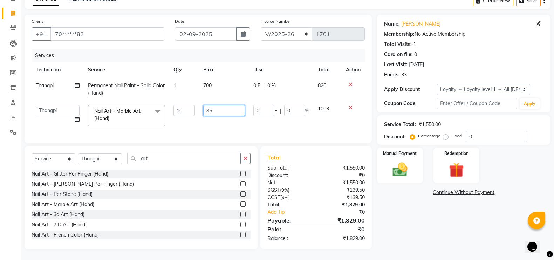
click at [232, 105] on input "85" at bounding box center [224, 110] width 42 height 11
type input "8"
type input "800"
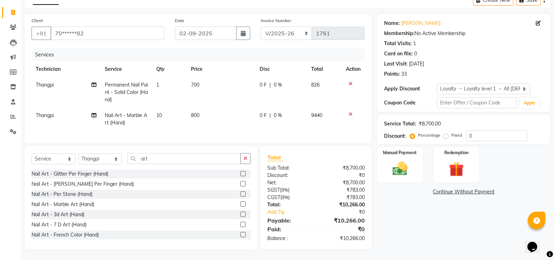
click at [242, 123] on td "800" at bounding box center [221, 119] width 69 height 23
select select "23266"
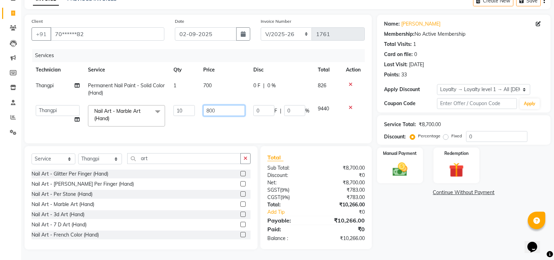
click at [221, 108] on input "800" at bounding box center [224, 110] width 42 height 11
type input "80"
click at [222, 119] on td "80" at bounding box center [224, 116] width 50 height 30
select select "23266"
click at [217, 105] on input "80" at bounding box center [224, 110] width 42 height 11
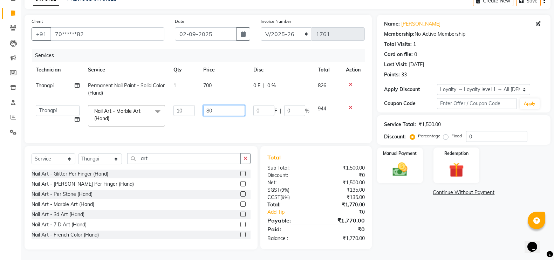
type input "8"
type input "90"
click at [224, 122] on td "90" at bounding box center [224, 116] width 50 height 30
select select "23266"
click at [219, 105] on input "90" at bounding box center [224, 110] width 42 height 11
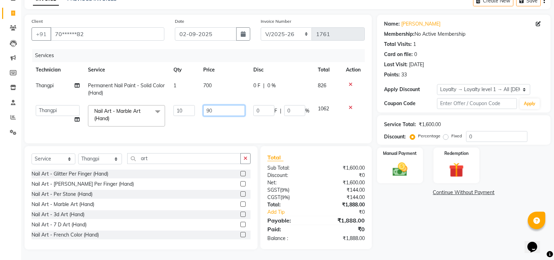
type input "9"
type input "80"
click at [277, 119] on td "0 F | 0 %" at bounding box center [281, 116] width 64 height 30
select select "23266"
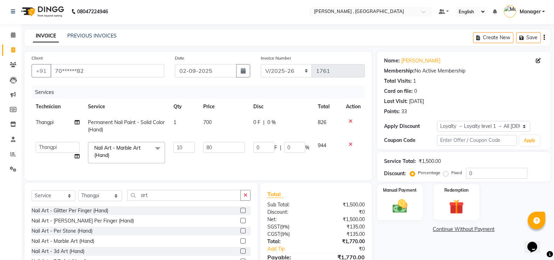
scroll to position [0, 0]
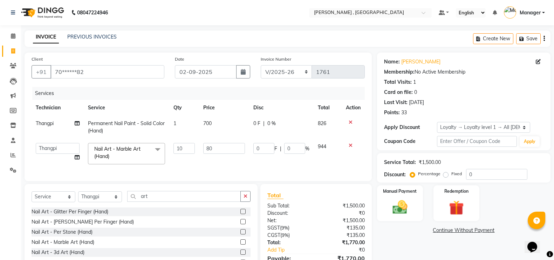
click at [349, 122] on icon at bounding box center [351, 122] width 4 height 5
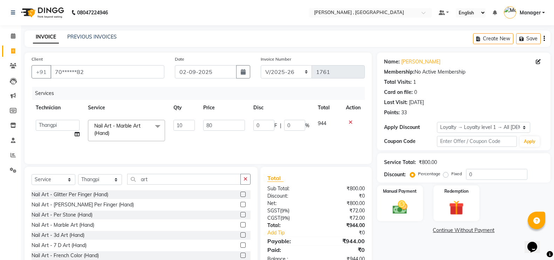
click at [349, 122] on icon at bounding box center [351, 122] width 4 height 5
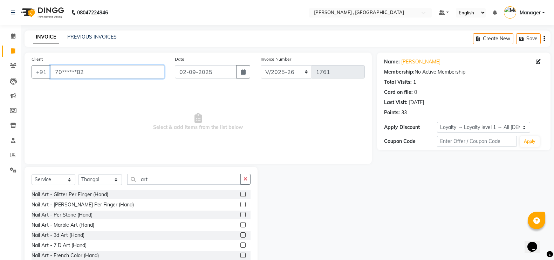
click at [122, 69] on input "70******82" at bounding box center [107, 71] width 114 height 13
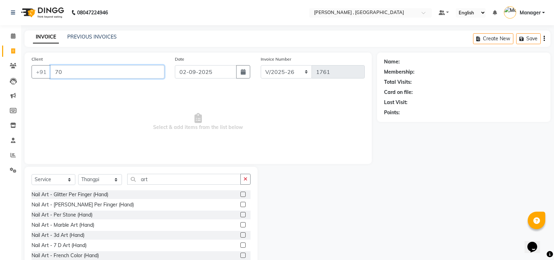
type input "7"
click at [117, 181] on select "Select Technician [PERSON_NAME] [PERSON_NAME] Manager [PERSON_NAME] Thangpi [PE…" at bounding box center [100, 179] width 44 height 11
select select "35418"
click at [78, 174] on select "Select Technician [PERSON_NAME] [PERSON_NAME] Manager [PERSON_NAME] Thangpi [PE…" at bounding box center [100, 179] width 44 height 11
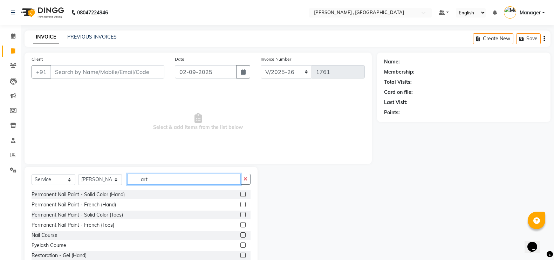
click at [163, 178] on input "art" at bounding box center [184, 179] width 114 height 11
type input "a"
type input "gel"
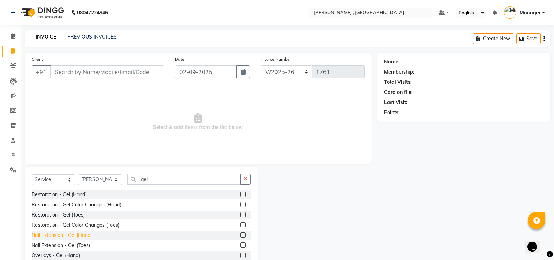
click at [83, 235] on div "Nail Extension - Gel (Hand)" at bounding box center [62, 235] width 60 height 7
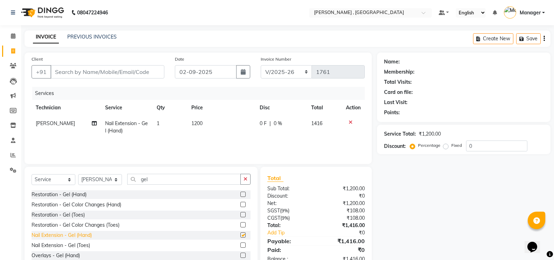
checkbox input "false"
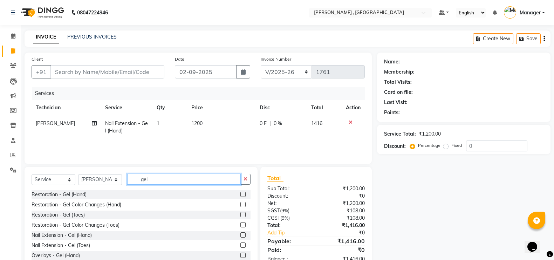
click at [160, 177] on input "gel" at bounding box center [184, 179] width 114 height 11
type input "g"
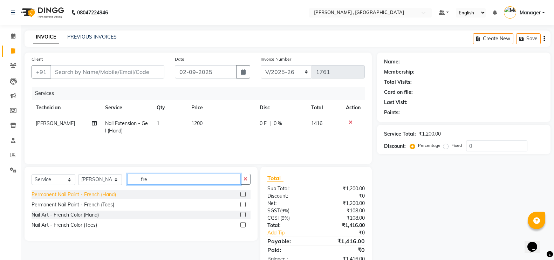
type input "fre"
click at [108, 196] on div "Permanent Nail Paint - French (Hand)" at bounding box center [74, 194] width 84 height 7
checkbox input "false"
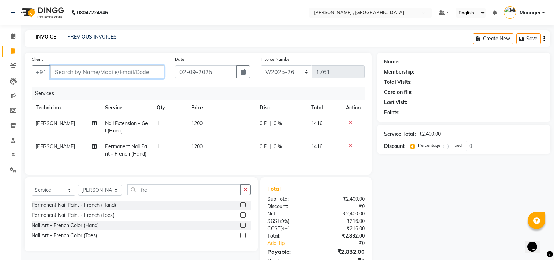
click at [138, 72] on input "Client" at bounding box center [107, 71] width 114 height 13
type input "7"
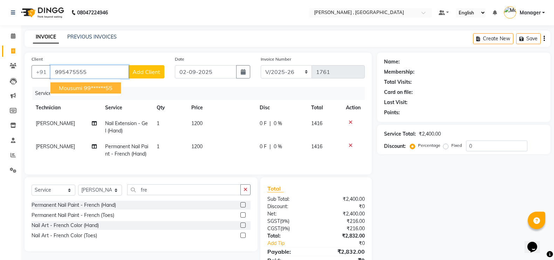
click at [90, 91] on button "Mousumi 99******55" at bounding box center [85, 87] width 70 height 11
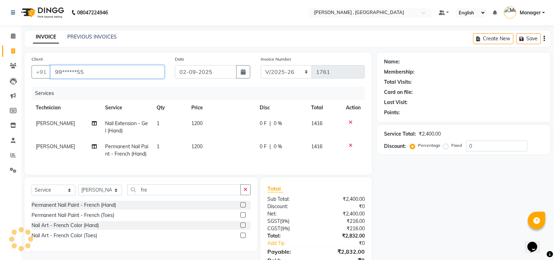
type input "99******55"
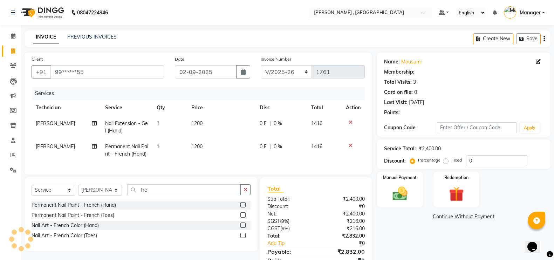
select select "1: Object"
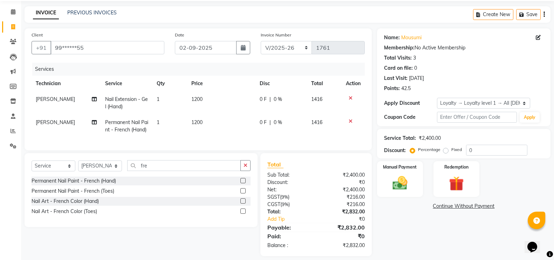
scroll to position [37, 0]
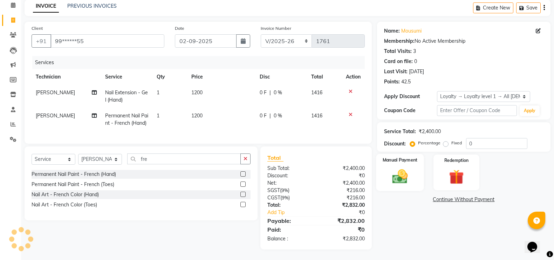
click at [390, 167] on img at bounding box center [400, 176] width 25 height 18
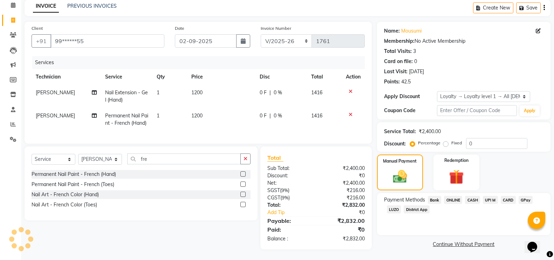
click at [509, 196] on span "CARD" at bounding box center [508, 200] width 15 height 8
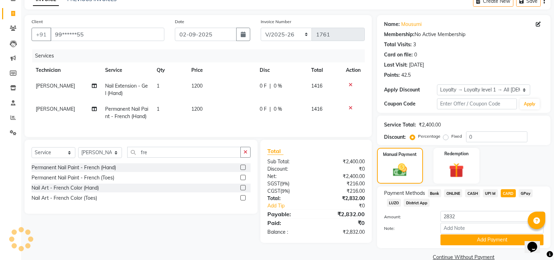
scroll to position [50, 0]
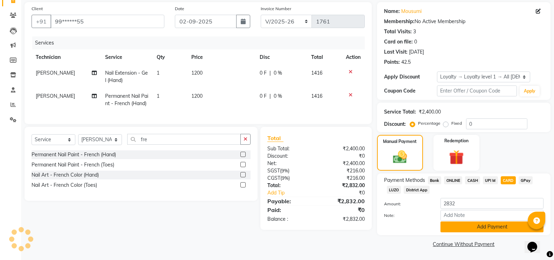
click at [479, 226] on button "Add Payment" at bounding box center [491, 226] width 103 height 11
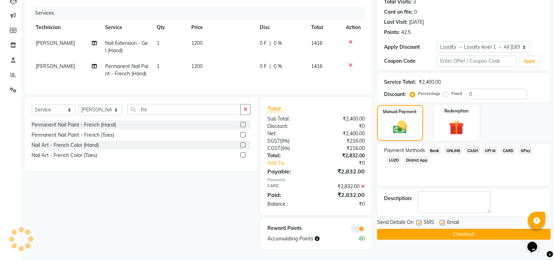
scroll to position [87, 0]
click at [446, 229] on button "Checkout" at bounding box center [463, 234] width 173 height 11
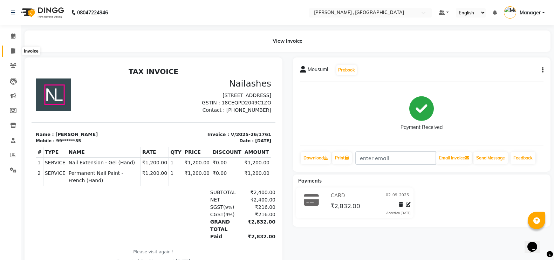
click at [14, 52] on icon at bounding box center [13, 50] width 4 height 5
select select "service"
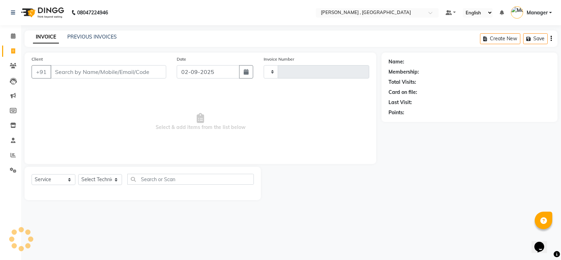
type input "1762"
select select "4283"
click at [87, 177] on select "Select Technician [PERSON_NAME] [PERSON_NAME] Manager [PERSON_NAME] Thangpi [PE…" at bounding box center [100, 179] width 44 height 11
select select "23266"
click at [78, 174] on select "Select Technician [PERSON_NAME] [PERSON_NAME] Manager [PERSON_NAME] Thangpi [PE…" at bounding box center [100, 179] width 44 height 11
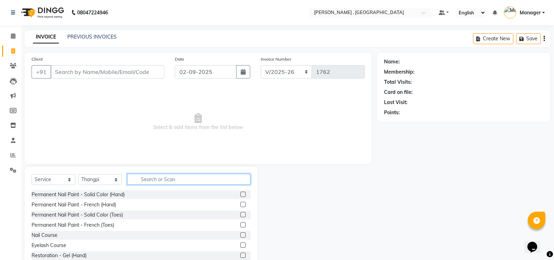
click at [133, 183] on input "text" at bounding box center [188, 179] width 123 height 11
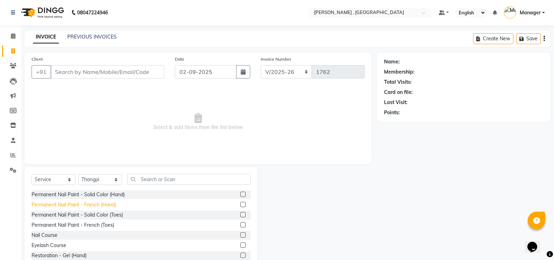
click at [109, 204] on div "Permanent Nail Paint - French (Hand)" at bounding box center [74, 204] width 84 height 7
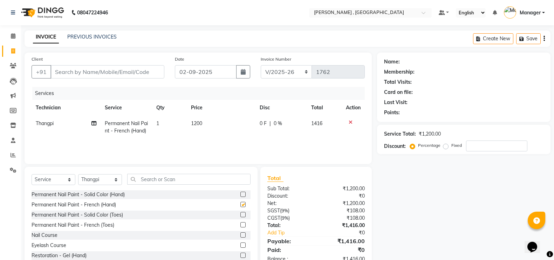
checkbox input "false"
click at [185, 126] on td "1" at bounding box center [169, 127] width 34 height 23
select select "23266"
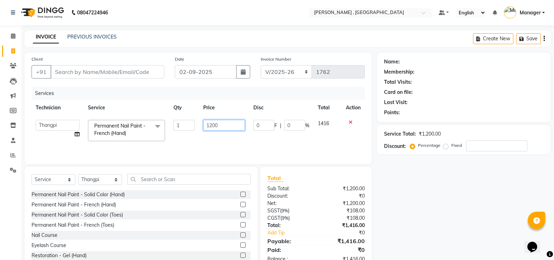
click at [214, 126] on input "1200" at bounding box center [224, 125] width 42 height 11
type input "1500"
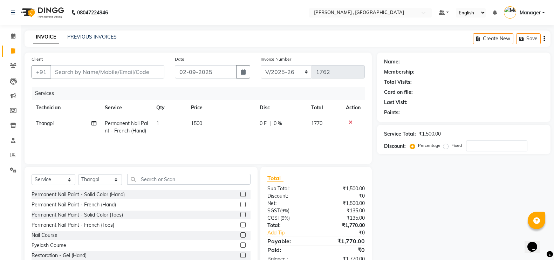
click at [471, 214] on div "Name: Membership: Total Visits: Card on file: Last Visit: Points: Service Total…" at bounding box center [466, 162] width 179 height 218
click at [118, 76] on input "Client" at bounding box center [107, 71] width 114 height 13
type input "7"
type input "0"
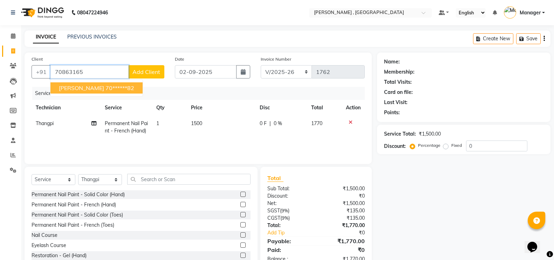
click at [80, 89] on span "[PERSON_NAME]" at bounding box center [81, 87] width 45 height 7
type input "70******82"
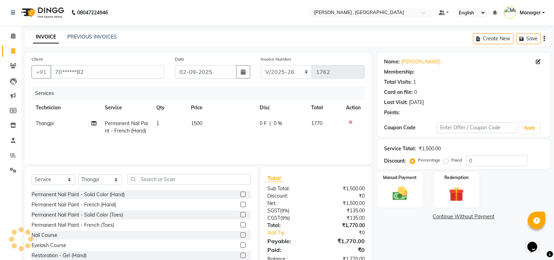
select select "1: Object"
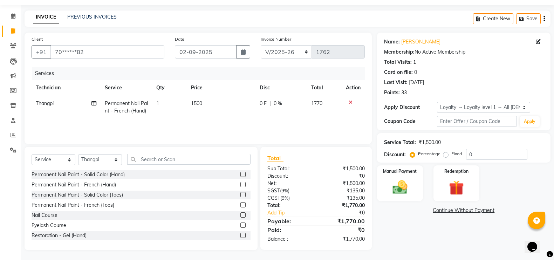
scroll to position [21, 0]
click at [412, 191] on img at bounding box center [400, 187] width 25 height 18
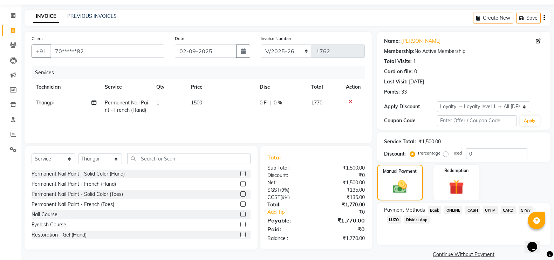
click at [510, 208] on span "CARD" at bounding box center [508, 210] width 15 height 8
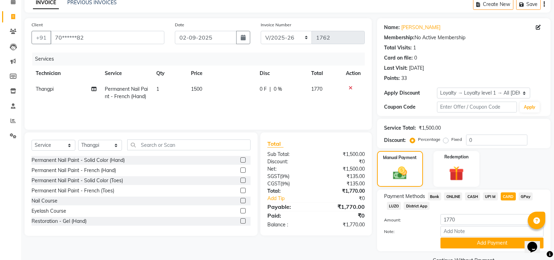
scroll to position [50, 0]
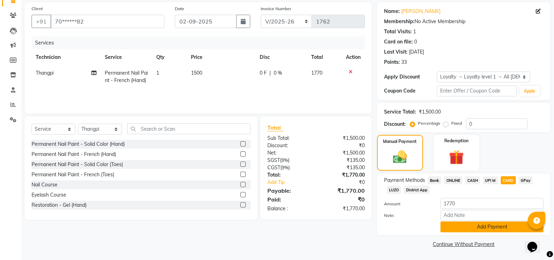
click at [469, 228] on button "Add Payment" at bounding box center [491, 226] width 103 height 11
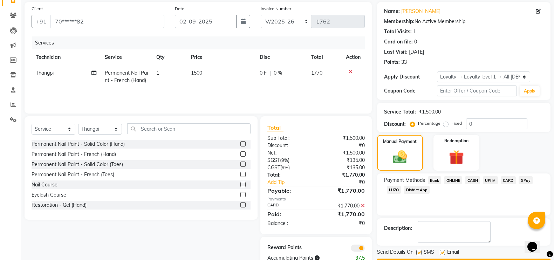
scroll to position [70, 0]
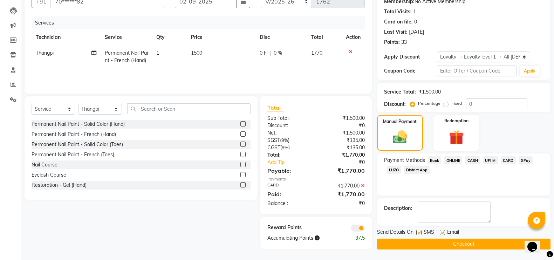
click at [413, 244] on button "Checkout" at bounding box center [463, 244] width 173 height 11
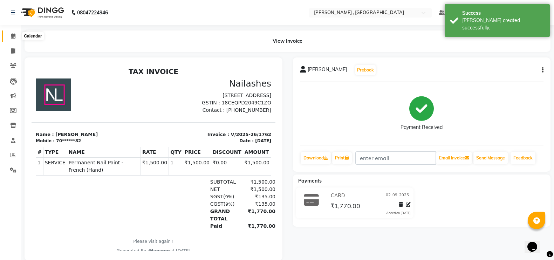
click at [11, 36] on icon at bounding box center [13, 35] width 5 height 5
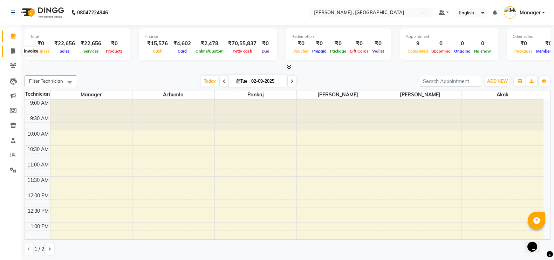
click at [16, 53] on span at bounding box center [13, 51] width 12 height 8
select select "service"
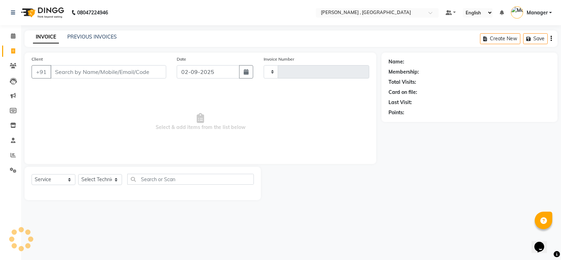
type input "1763"
select select "4283"
click at [114, 182] on select "Select Technician" at bounding box center [100, 179] width 44 height 11
select select "23267"
click at [78, 174] on select "Select Technician [PERSON_NAME] [PERSON_NAME] Manager [PERSON_NAME] Thangpi [PE…" at bounding box center [100, 179] width 44 height 11
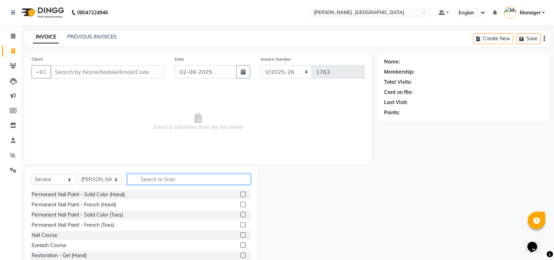
click at [159, 180] on input "text" at bounding box center [188, 179] width 123 height 11
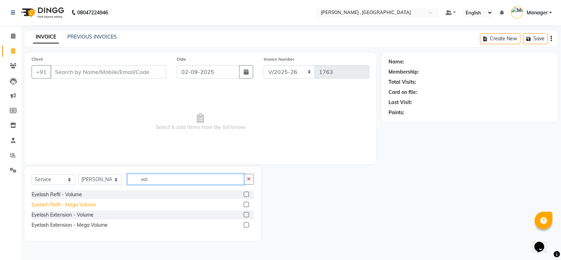
type input "vol"
click at [75, 204] on div "Eyelash Refil - Mega Volume" at bounding box center [64, 204] width 64 height 7
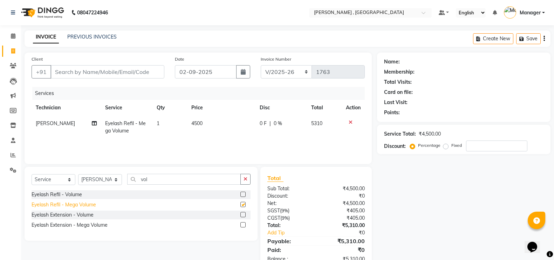
checkbox input "false"
click at [196, 124] on span "4500" at bounding box center [196, 123] width 11 height 6
select select "23267"
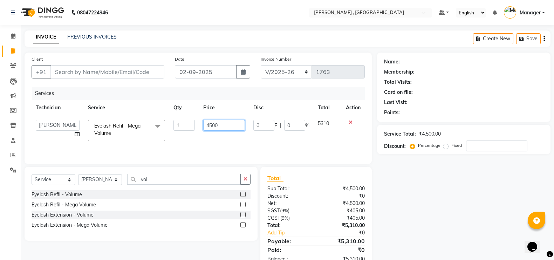
click at [211, 127] on input "4500" at bounding box center [224, 125] width 42 height 11
type input "2700"
click at [225, 146] on div "Services Technician Service Qty Price Disc Total Action Achumla Akok [PERSON_NA…" at bounding box center [198, 122] width 333 height 70
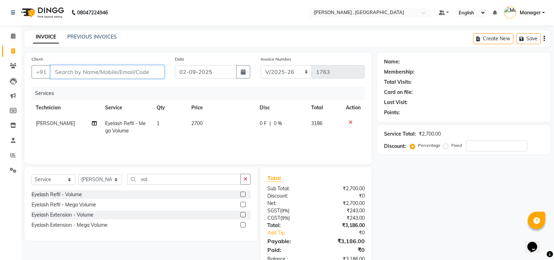
click at [116, 73] on input "Client" at bounding box center [107, 71] width 114 height 13
click at [109, 70] on input "Client" at bounding box center [107, 71] width 114 height 13
type input "9"
type input "0"
type input "9707410508"
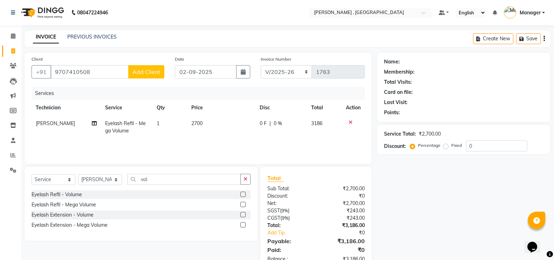
click at [152, 73] on span "Add Client" at bounding box center [146, 71] width 28 height 7
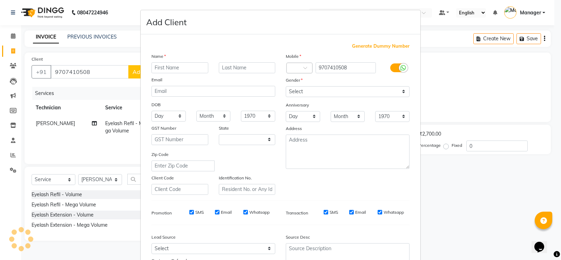
select select "21"
type input "[DEMOGRAPHIC_DATA]"
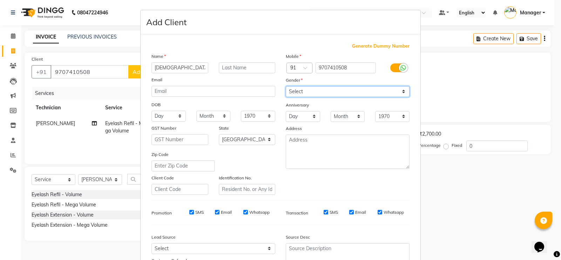
click at [297, 92] on select "Select [DEMOGRAPHIC_DATA] [DEMOGRAPHIC_DATA] Other Prefer Not To Say" at bounding box center [348, 91] width 124 height 11
select select "[DEMOGRAPHIC_DATA]"
click at [286, 86] on select "Select [DEMOGRAPHIC_DATA] [DEMOGRAPHIC_DATA] Other Prefer Not To Say" at bounding box center [348, 91] width 124 height 11
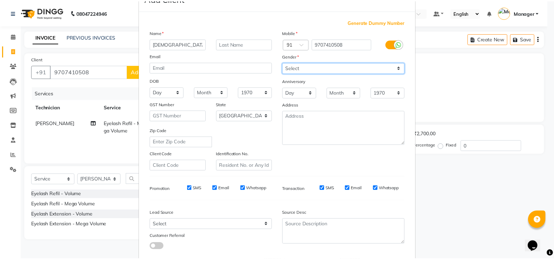
scroll to position [63, 0]
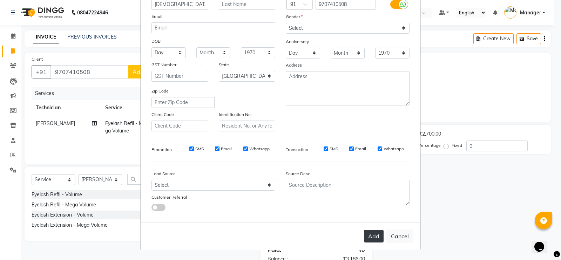
click at [369, 233] on button "Add" at bounding box center [374, 236] width 20 height 13
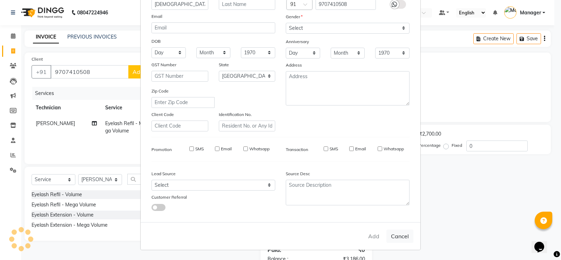
type input "97******08"
select select
select select "null"
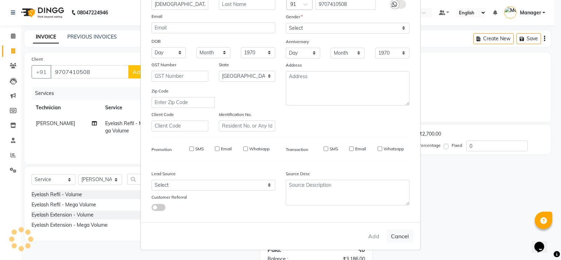
select select
checkbox input "false"
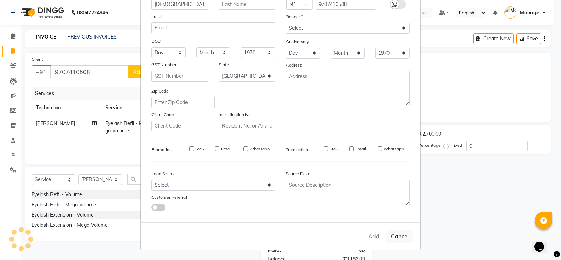
checkbox input "false"
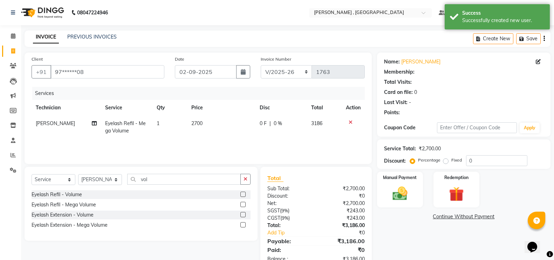
scroll to position [20, 0]
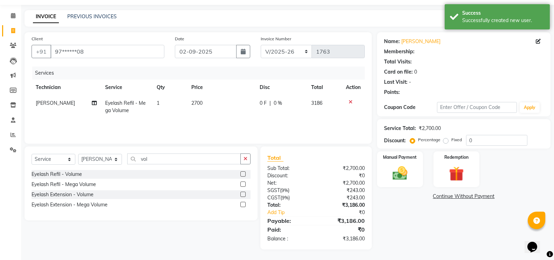
select select "1: Object"
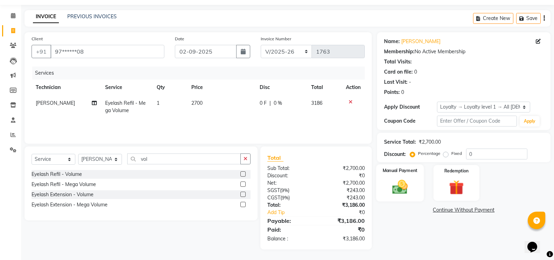
click at [399, 171] on label "Manual Payment" at bounding box center [399, 170] width 35 height 7
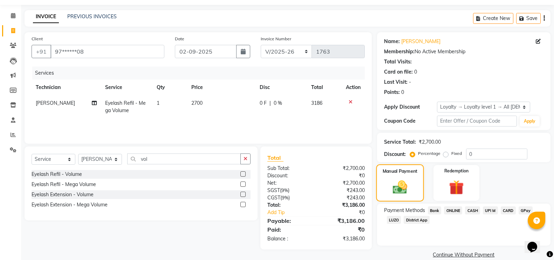
scroll to position [31, 0]
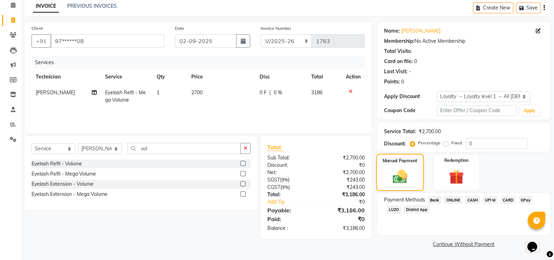
click at [398, 165] on div "Manual Payment" at bounding box center [400, 172] width 48 height 37
click at [525, 199] on span "GPay" at bounding box center [526, 200] width 14 height 8
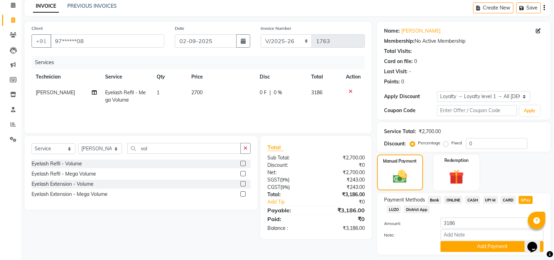
scroll to position [50, 0]
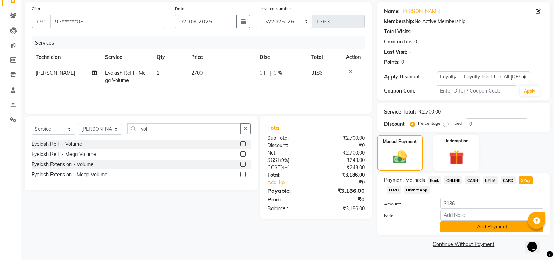
click at [464, 230] on button "Add Payment" at bounding box center [491, 226] width 103 height 11
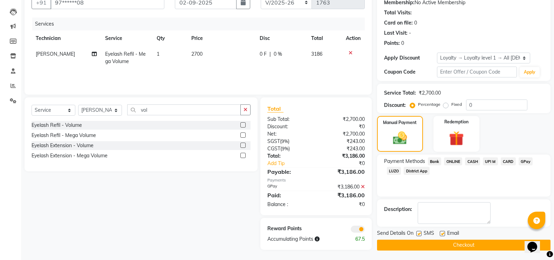
scroll to position [70, 0]
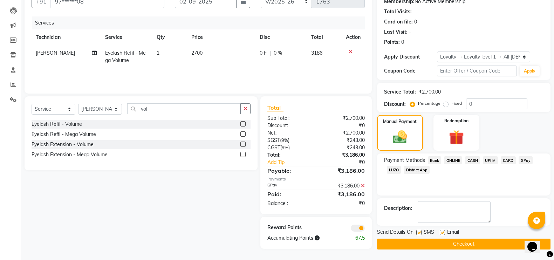
click at [452, 247] on button "Checkout" at bounding box center [463, 244] width 173 height 11
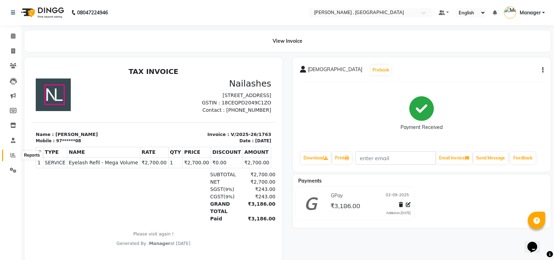
click at [15, 157] on icon at bounding box center [13, 154] width 5 height 5
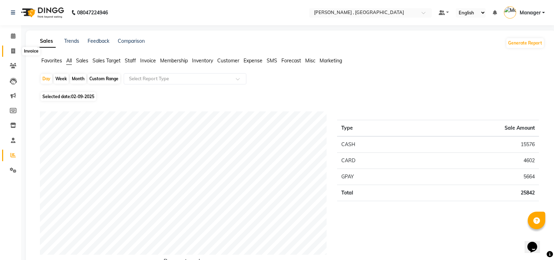
click at [9, 52] on span at bounding box center [13, 51] width 12 height 8
select select "service"
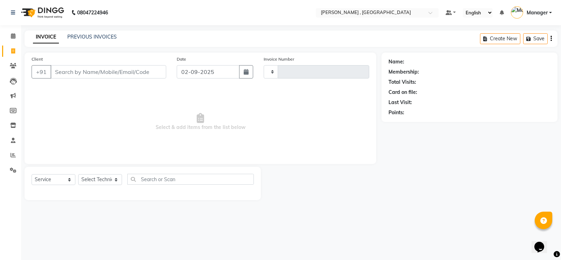
type input "1764"
select select "4283"
click at [97, 180] on select "Select Technician [PERSON_NAME] [PERSON_NAME] Manager [PERSON_NAME] Thangpi [PE…" at bounding box center [100, 179] width 44 height 11
click at [142, 134] on span "Select & add items from the list below" at bounding box center [200, 122] width 337 height 70
click at [107, 178] on select "Select Technician [PERSON_NAME] [PERSON_NAME] Manager [PERSON_NAME] Thangpi [PE…" at bounding box center [100, 179] width 44 height 11
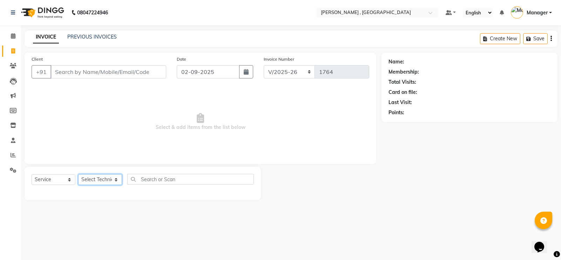
select select "23268"
click at [78, 174] on select "Select Technician [PERSON_NAME] [PERSON_NAME] Manager [PERSON_NAME] Thangpi [PE…" at bounding box center [100, 179] width 44 height 11
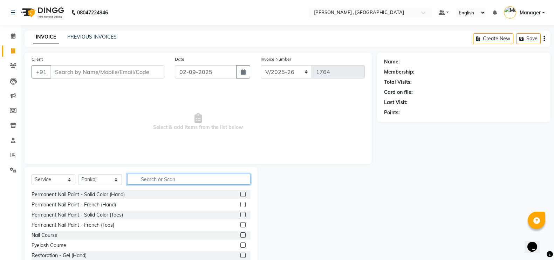
click at [153, 174] on input "text" at bounding box center [188, 179] width 123 height 11
type input "ex"
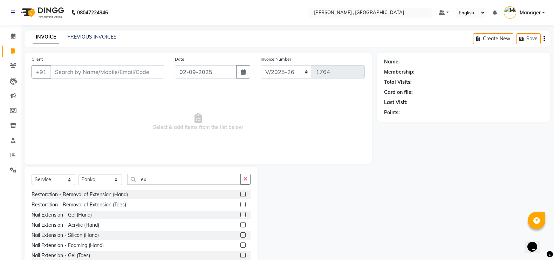
click at [240, 224] on label at bounding box center [242, 224] width 5 height 5
click at [240, 224] on input "checkbox" at bounding box center [242, 225] width 5 height 5
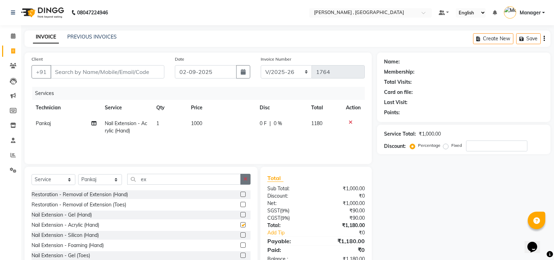
checkbox input "false"
click at [246, 176] on button "button" at bounding box center [245, 179] width 10 height 11
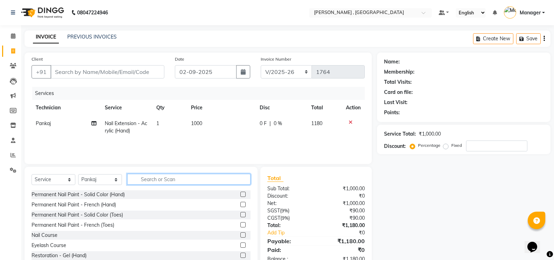
click at [221, 178] on input "text" at bounding box center [188, 179] width 123 height 11
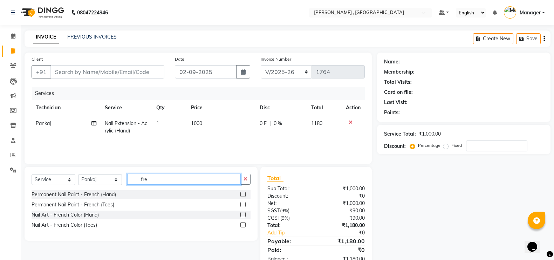
type input "fre"
click at [246, 194] on label at bounding box center [242, 194] width 5 height 5
click at [245, 194] on input "checkbox" at bounding box center [242, 194] width 5 height 5
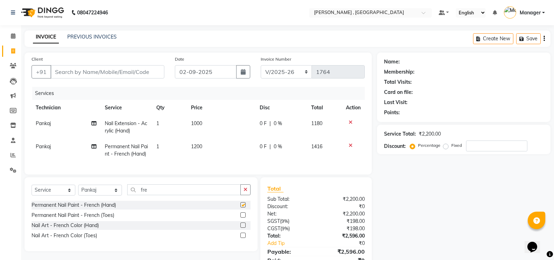
checkbox input "false"
click at [203, 191] on input "fre" at bounding box center [184, 189] width 114 height 11
type input "f"
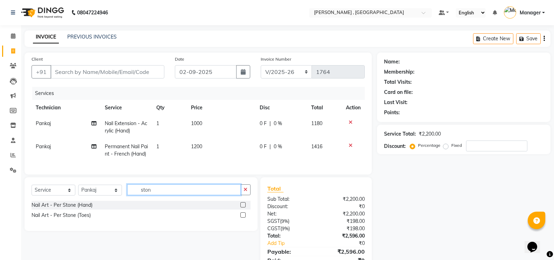
type input "ston"
click at [244, 207] on label at bounding box center [242, 204] width 5 height 5
click at [244, 207] on input "checkbox" at bounding box center [242, 205] width 5 height 5
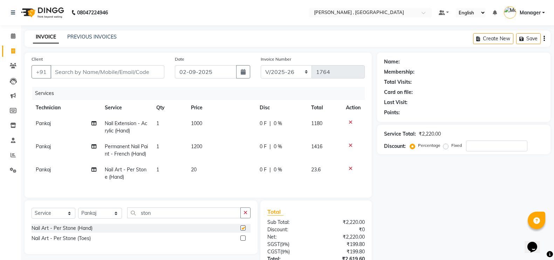
checkbox input "false"
click at [204, 167] on td "20" at bounding box center [221, 173] width 69 height 23
select select "23268"
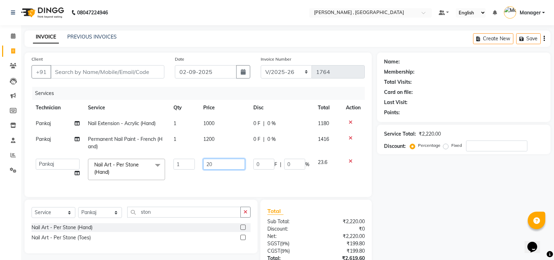
click at [221, 164] on input "20" at bounding box center [224, 164] width 42 height 11
type input "2"
type input "50"
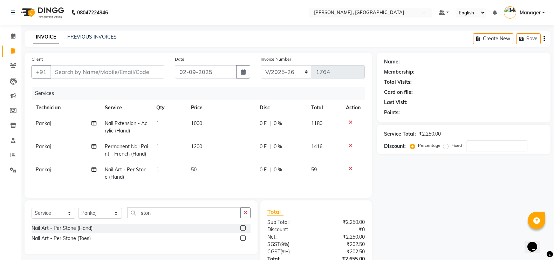
click at [186, 153] on tr "Pankaj Permanent Nail Paint - French (Hand) 1 1200 0 F | 0 % 1416" at bounding box center [198, 150] width 333 height 23
click at [165, 167] on td "1" at bounding box center [169, 173] width 34 height 23
select select "23268"
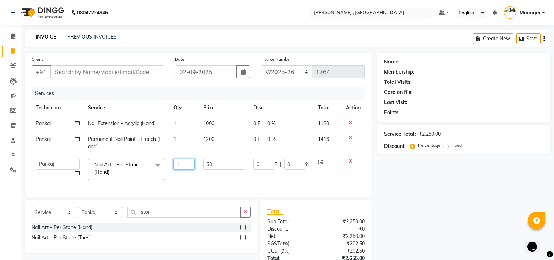
click at [187, 166] on input "1" at bounding box center [183, 164] width 21 height 11
type input "4"
click at [474, 239] on div "Name: Membership: Total Visits: Card on file: Last Visit: Points: Service Total…" at bounding box center [466, 178] width 179 height 250
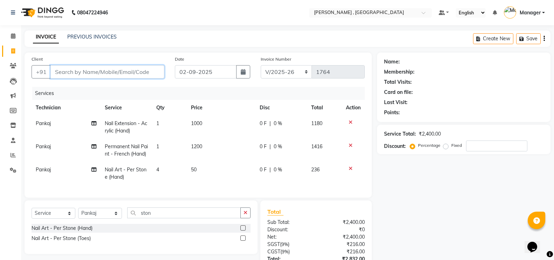
click at [112, 69] on input "Client" at bounding box center [107, 71] width 114 height 13
type input "8"
type input "0"
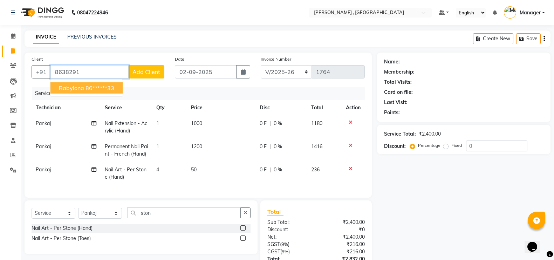
click at [105, 85] on ngb-highlight "86******33" at bounding box center [99, 87] width 29 height 7
type input "86******33"
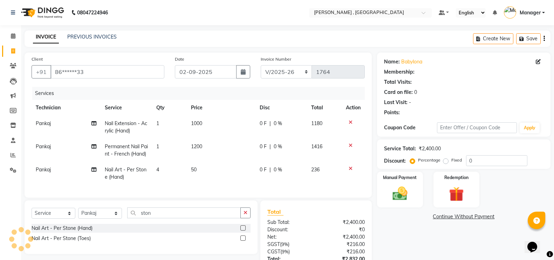
select select "1: Object"
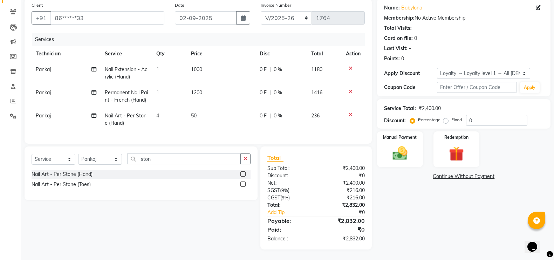
scroll to position [17, 0]
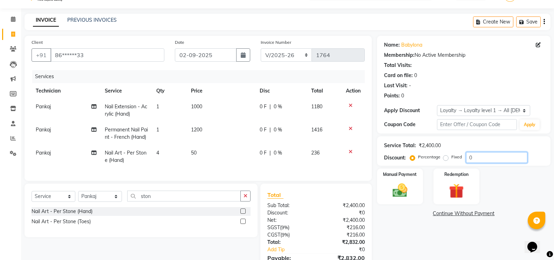
click at [490, 159] on input "0" at bounding box center [496, 157] width 61 height 11
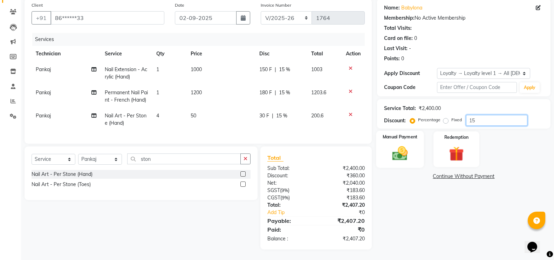
type input "15"
click at [411, 144] on img at bounding box center [400, 153] width 25 height 18
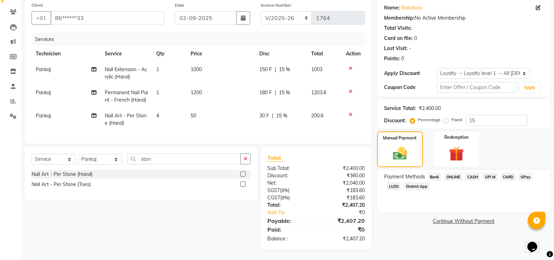
click at [505, 173] on span "CARD" at bounding box center [508, 177] width 15 height 8
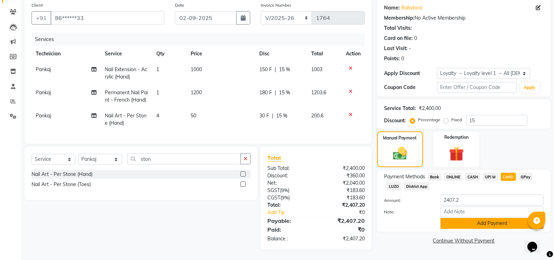
click at [481, 218] on button "Add Payment" at bounding box center [491, 223] width 103 height 11
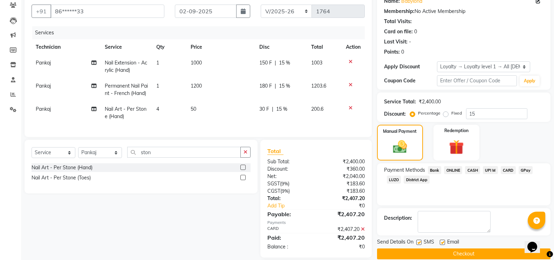
scroll to position [110, 0]
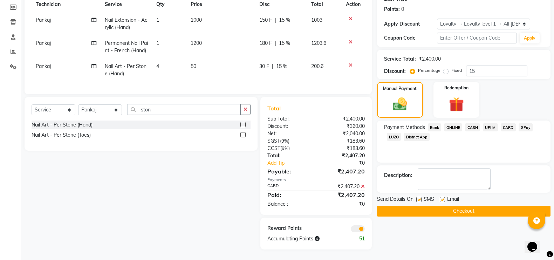
click at [433, 206] on button "Checkout" at bounding box center [463, 211] width 173 height 11
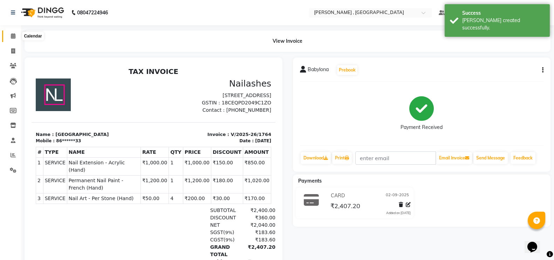
click at [17, 37] on span at bounding box center [13, 36] width 12 height 8
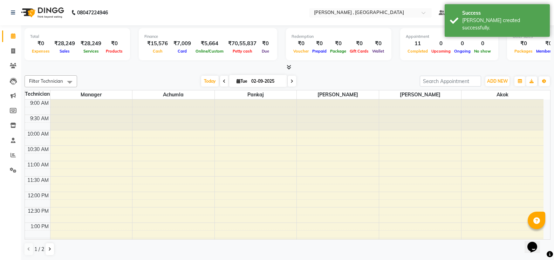
scroll to position [0, 0]
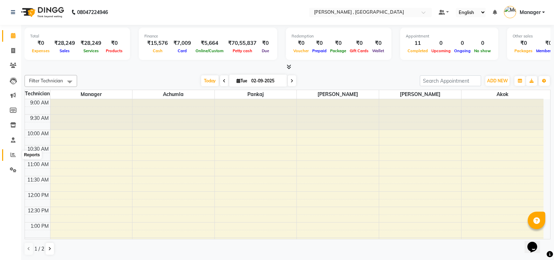
click at [8, 154] on span at bounding box center [13, 155] width 12 height 8
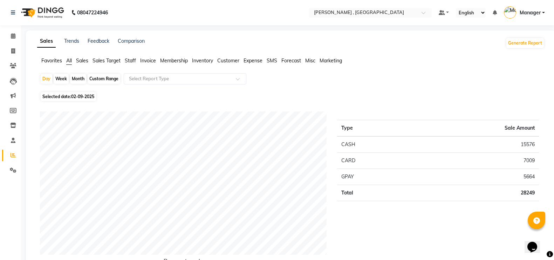
click at [77, 78] on div "Month" at bounding box center [78, 79] width 16 height 10
select select "9"
select select "2025"
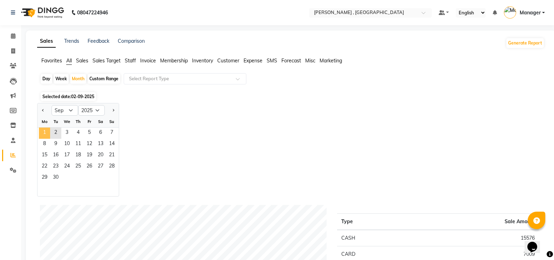
click at [40, 129] on span "1" at bounding box center [44, 133] width 11 height 11
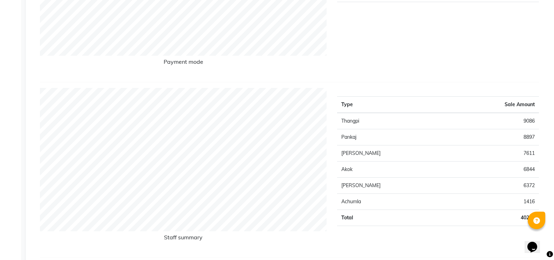
scroll to position [263, 0]
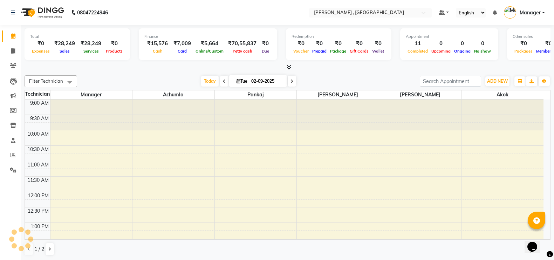
scroll to position [247, 0]
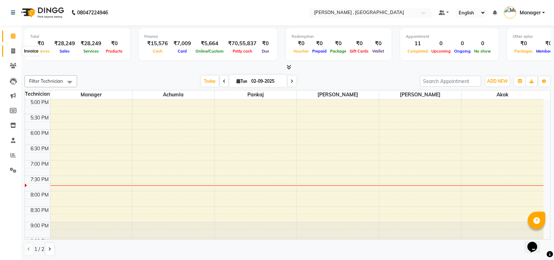
click at [13, 51] on icon at bounding box center [13, 50] width 4 height 5
select select "service"
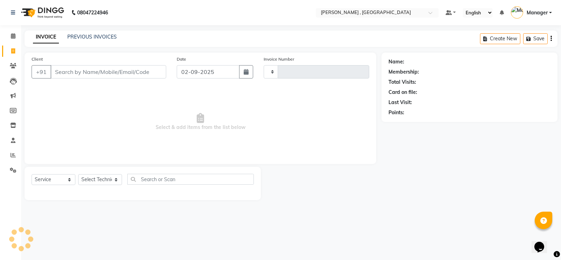
type input "1765"
select select "4283"
click at [108, 183] on select "Select Technician" at bounding box center [100, 179] width 44 height 11
select select "35418"
click at [78, 174] on select "Select Technician [PERSON_NAME] [PERSON_NAME] Manager [PERSON_NAME] Thangpi [PE…" at bounding box center [100, 179] width 44 height 11
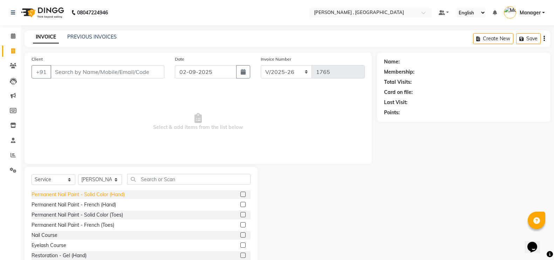
click at [99, 195] on div "Permanent Nail Paint - Solid Color (Hand)" at bounding box center [78, 194] width 93 height 7
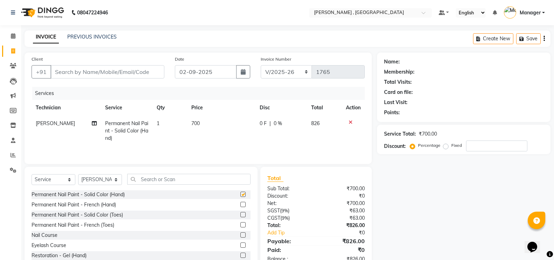
checkbox input "false"
click at [110, 185] on select "Select Technician [PERSON_NAME] [PERSON_NAME] Manager [PERSON_NAME] Thangpi [PE…" at bounding box center [100, 179] width 44 height 11
select select "85988"
click at [78, 176] on select "Select Technician [PERSON_NAME] [PERSON_NAME] Manager [PERSON_NAME] Thangpi [PE…" at bounding box center [100, 179] width 44 height 11
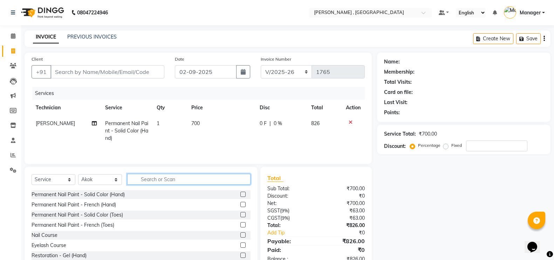
click at [152, 181] on input "text" at bounding box center [188, 179] width 123 height 11
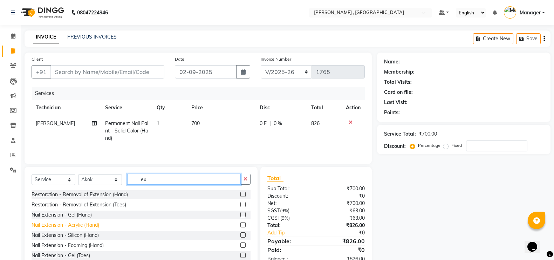
type input "ex"
click at [80, 226] on div "Nail Extension - Acrylic (Hand)" at bounding box center [66, 224] width 68 height 7
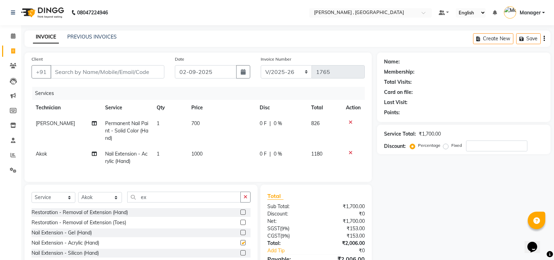
checkbox input "false"
click at [175, 203] on input "ex" at bounding box center [184, 197] width 114 height 11
type input "e"
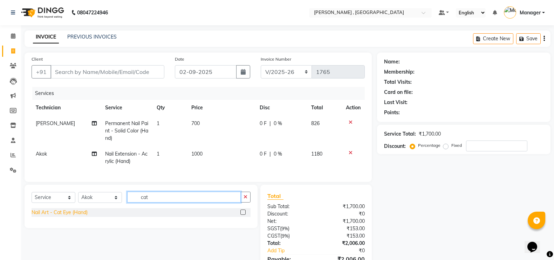
type input "cat"
click at [80, 216] on div "Nail Art - Cat Eye (Hand)" at bounding box center [60, 212] width 56 height 7
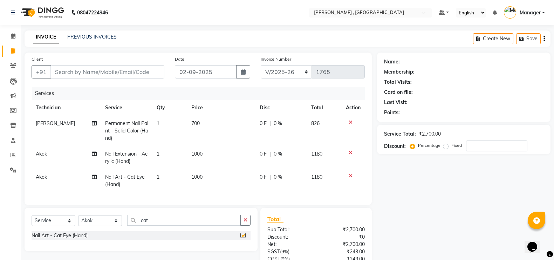
checkbox input "false"
click at [201, 177] on span "1000" at bounding box center [196, 177] width 11 height 6
select select "85988"
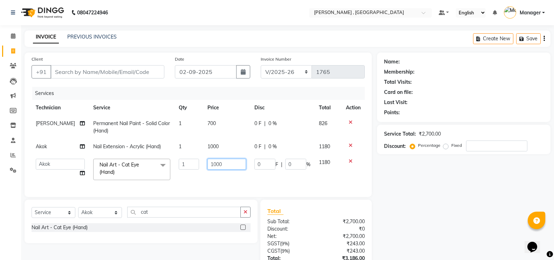
click at [210, 167] on input "1000" at bounding box center [226, 164] width 39 height 11
type input "2000"
click at [491, 225] on div "Name: Membership: Total Visits: Card on file: Last Visit: Points: Service Total…" at bounding box center [466, 178] width 179 height 250
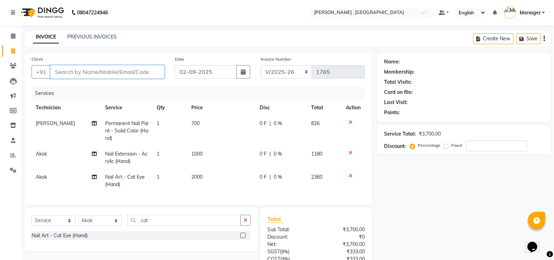
click at [72, 77] on input "Client" at bounding box center [107, 71] width 114 height 13
type input "8"
type input "0"
type input "8575241499"
click at [133, 70] on span "Add Client" at bounding box center [146, 71] width 28 height 7
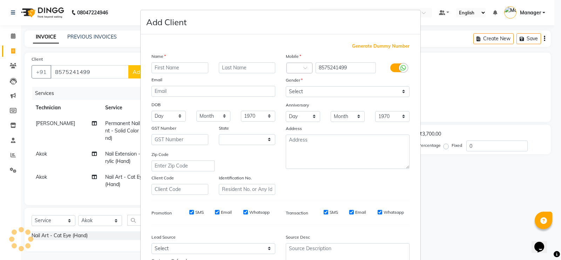
select select "21"
click at [164, 69] on input "text" at bounding box center [179, 67] width 57 height 11
type input "[PERSON_NAME] AK"
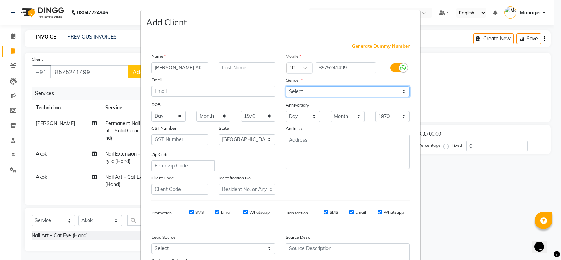
click at [344, 94] on select "Select [DEMOGRAPHIC_DATA] [DEMOGRAPHIC_DATA] Other Prefer Not To Say" at bounding box center [348, 91] width 124 height 11
select select "[DEMOGRAPHIC_DATA]"
click at [286, 86] on select "Select [DEMOGRAPHIC_DATA] [DEMOGRAPHIC_DATA] Other Prefer Not To Say" at bounding box center [348, 91] width 124 height 11
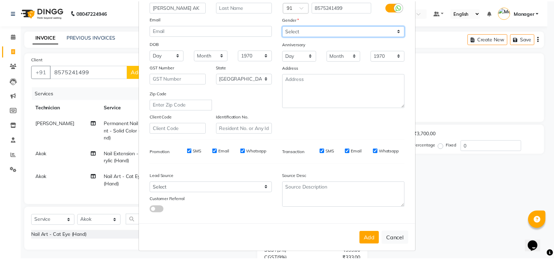
scroll to position [63, 0]
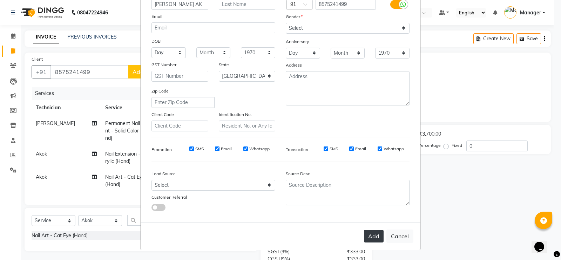
click at [367, 236] on button "Add" at bounding box center [374, 236] width 20 height 13
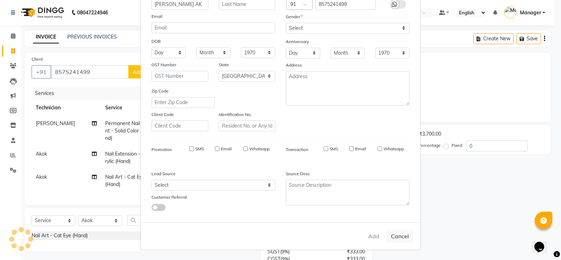
type input "85******99"
select select
select select "null"
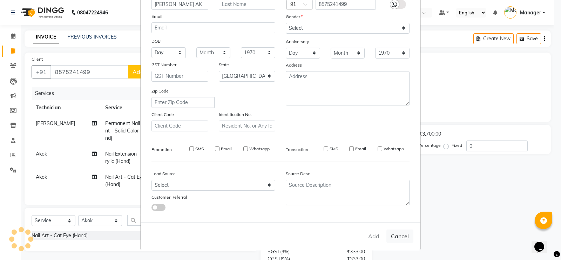
select select
checkbox input "false"
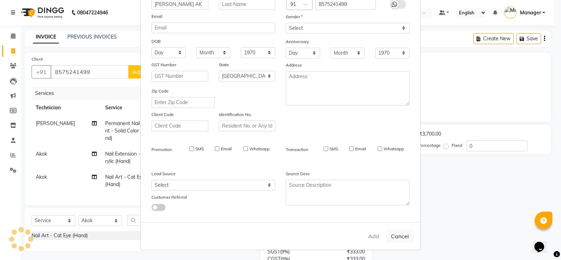
checkbox input "false"
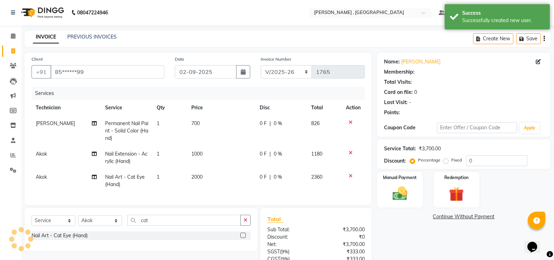
select select "1: Object"
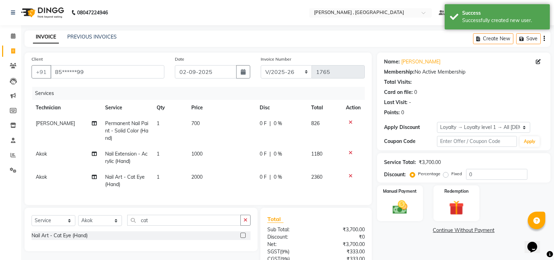
scroll to position [68, 0]
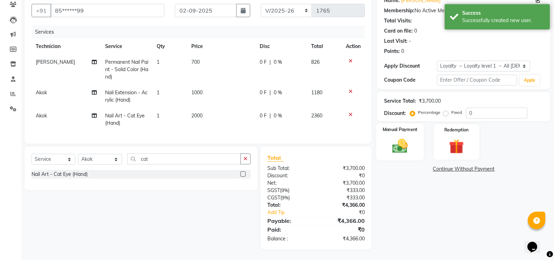
click at [387, 129] on div "Manual Payment" at bounding box center [400, 141] width 48 height 37
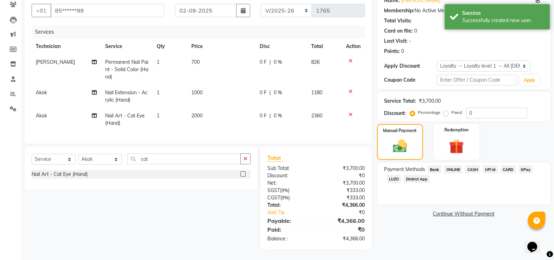
click at [525, 165] on span "GPay" at bounding box center [526, 169] width 14 height 8
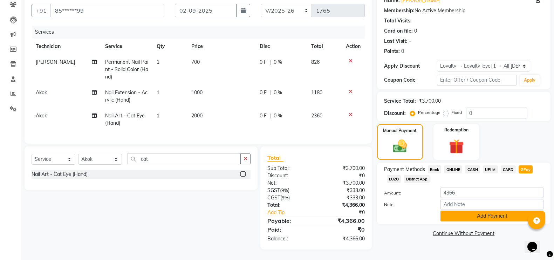
click at [462, 211] on button "Add Payment" at bounding box center [491, 216] width 103 height 11
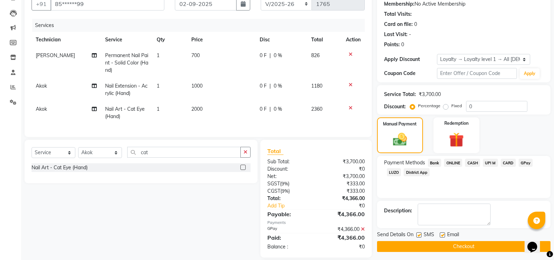
scroll to position [117, 0]
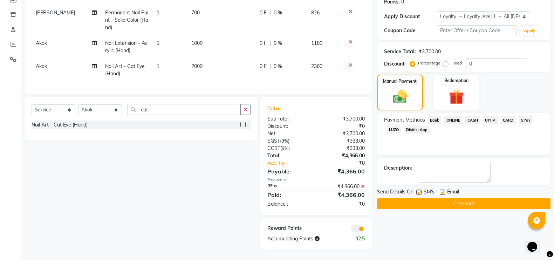
click at [429, 198] on button "Checkout" at bounding box center [463, 203] width 173 height 11
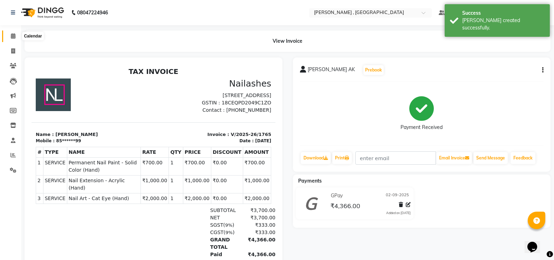
click at [14, 37] on icon at bounding box center [13, 35] width 5 height 5
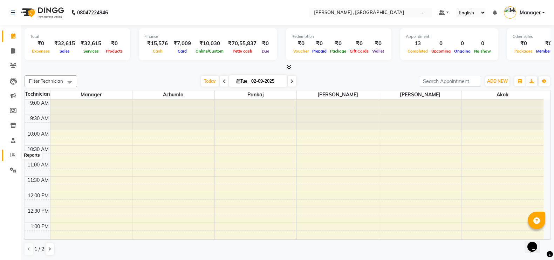
click at [12, 155] on icon at bounding box center [13, 154] width 5 height 5
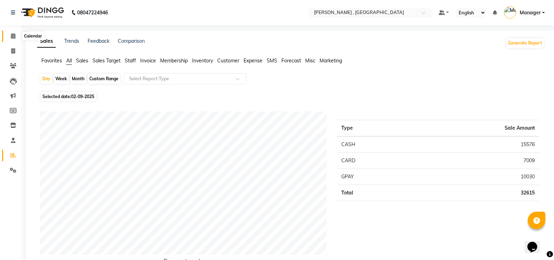
click at [13, 39] on span at bounding box center [13, 36] width 12 height 8
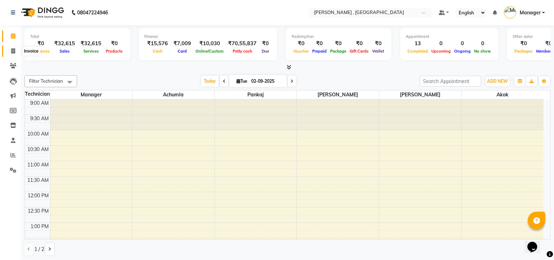
click at [11, 50] on icon at bounding box center [13, 50] width 4 height 5
select select "service"
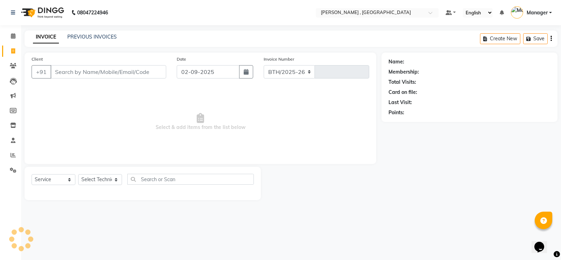
select select "4283"
type input "1766"
click at [81, 38] on link "PREVIOUS INVOICES" at bounding box center [91, 37] width 49 height 6
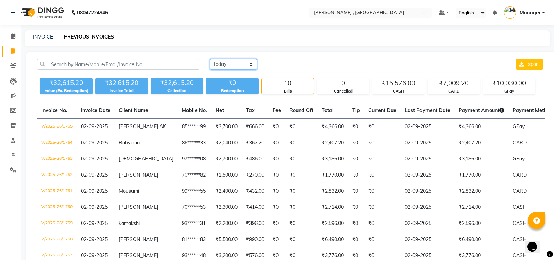
click at [235, 63] on select "[DATE] [DATE] Custom Range" at bounding box center [233, 64] width 47 height 11
click at [210, 59] on select "[DATE] [DATE] Custom Range" at bounding box center [233, 64] width 47 height 11
click at [240, 64] on select "[DATE] [DATE] Custom Range" at bounding box center [233, 64] width 47 height 11
click at [210, 59] on select "[DATE] [DATE] Custom Range" at bounding box center [233, 64] width 47 height 11
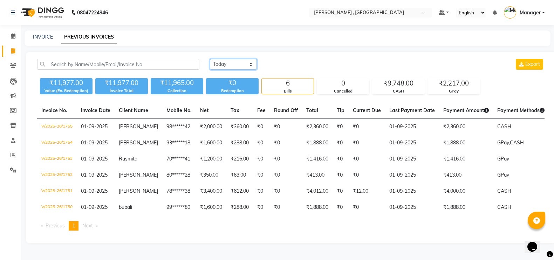
click at [224, 63] on select "[DATE] [DATE] Custom Range" at bounding box center [233, 64] width 47 height 11
select select "range"
click at [210, 59] on select "[DATE] [DATE] Custom Range" at bounding box center [233, 64] width 47 height 11
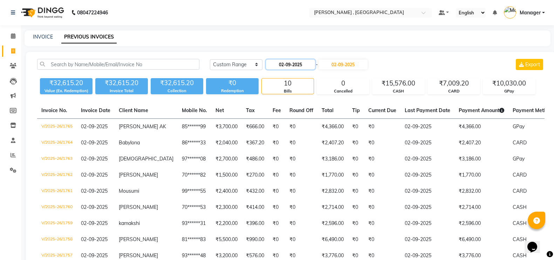
click at [294, 65] on input "02-09-2025" at bounding box center [290, 65] width 49 height 10
select select "9"
select select "2025"
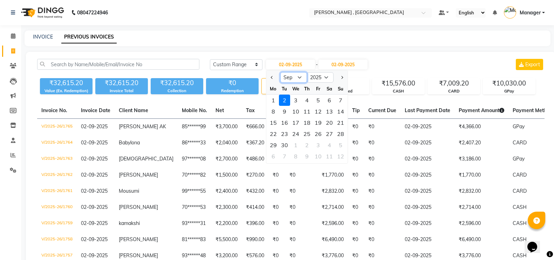
click at [296, 77] on select "Jan Feb Mar Apr May Jun [DATE] Aug Sep Oct Nov Dec" at bounding box center [293, 77] width 27 height 11
select select "8"
click at [280, 72] on select "Jan Feb Mar Apr May Jun [DATE] Aug Sep Oct Nov Dec" at bounding box center [293, 77] width 27 height 11
click at [314, 98] on div "1" at bounding box center [318, 100] width 11 height 11
type input "[DATE]"
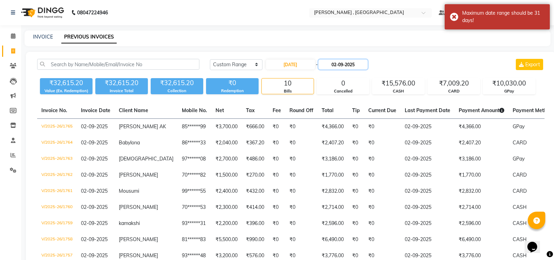
click at [340, 67] on input "02-09-2025" at bounding box center [342, 65] width 49 height 10
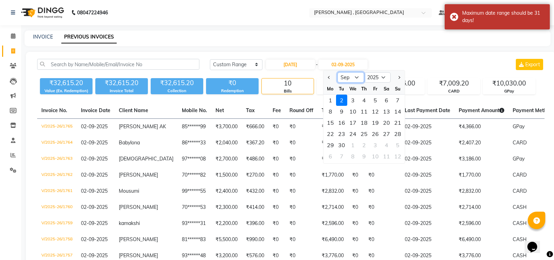
click at [344, 78] on select "Aug Sep Oct Nov Dec" at bounding box center [350, 77] width 27 height 11
select select "8"
click at [337, 72] on select "Aug Sep Oct Nov Dec" at bounding box center [350, 77] width 27 height 11
click at [395, 143] on div "31" at bounding box center [397, 144] width 11 height 11
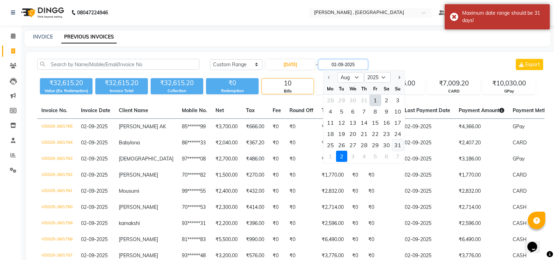
type input "31-08-2025"
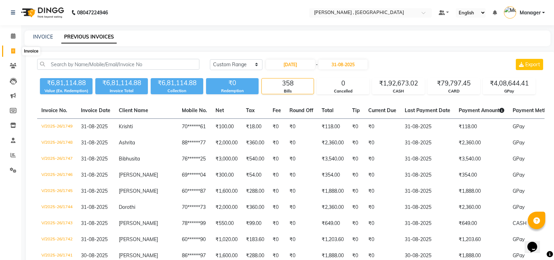
click at [15, 53] on icon at bounding box center [13, 50] width 4 height 5
select select "service"
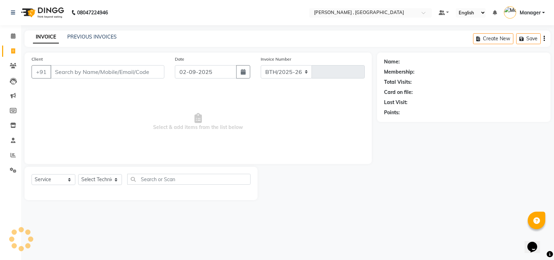
select select "4283"
type input "1766"
click at [104, 175] on select "Select Technician [PERSON_NAME] [PERSON_NAME] Manager [PERSON_NAME] Thangpi [PE…" at bounding box center [100, 179] width 44 height 11
select select "23267"
click at [78, 174] on select "Select Technician [PERSON_NAME] [PERSON_NAME] Manager [PERSON_NAME] Thangpi [PE…" at bounding box center [100, 179] width 44 height 11
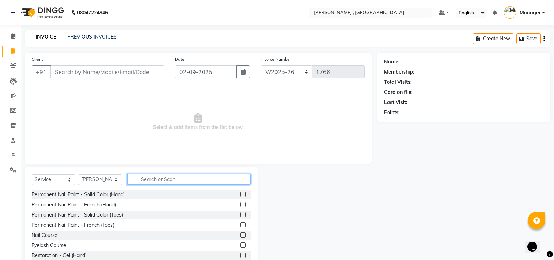
click at [160, 177] on input "text" at bounding box center [188, 179] width 123 height 11
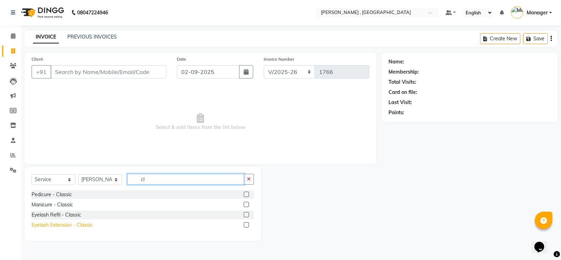
type input "cl"
click at [64, 225] on div "Eyelash Extension - Classic" at bounding box center [62, 224] width 61 height 7
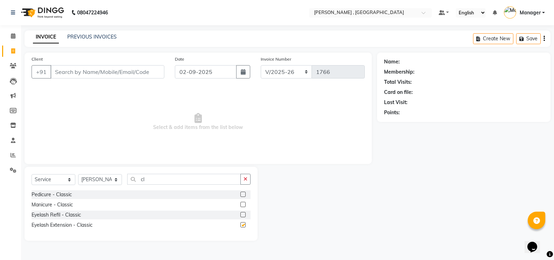
checkbox input "false"
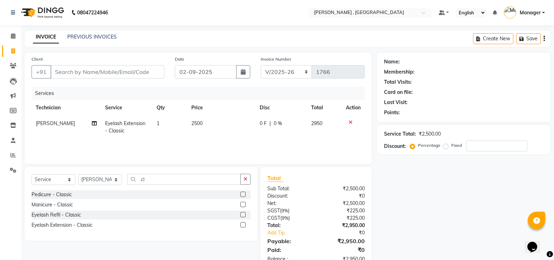
click at [197, 126] on span "2500" at bounding box center [196, 123] width 11 height 6
select select "23267"
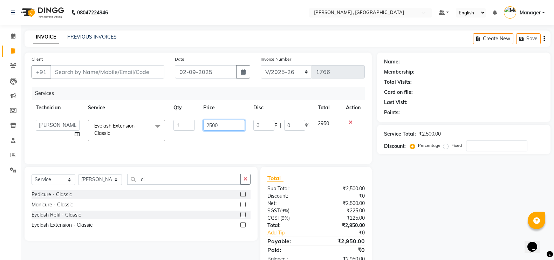
click at [210, 124] on input "2500" at bounding box center [224, 125] width 42 height 11
type input "2300"
click at [159, 104] on tr "Technician Service Qty Price Disc Total Action" at bounding box center [198, 108] width 333 height 16
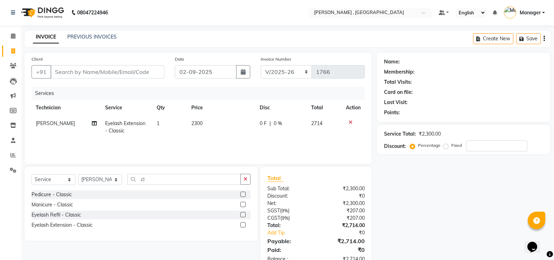
click at [198, 125] on span "2300" at bounding box center [196, 123] width 11 height 6
select select "23267"
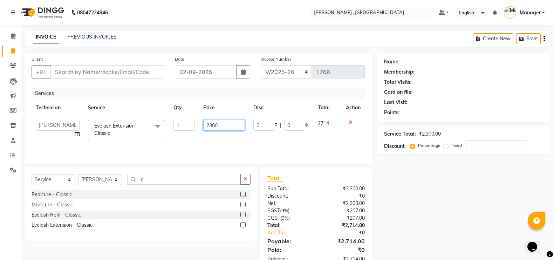
click at [217, 125] on input "2300" at bounding box center [224, 125] width 42 height 11
type input "2350"
click at [195, 134] on tr "Achumla [PERSON_NAME] Manager [PERSON_NAME] Thangpi [PERSON_NAME] Eyelash Exten…" at bounding box center [198, 131] width 333 height 30
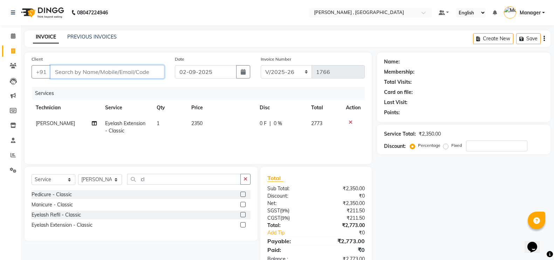
click at [130, 74] on input "Client" at bounding box center [107, 71] width 114 height 13
type input "9"
type input "0"
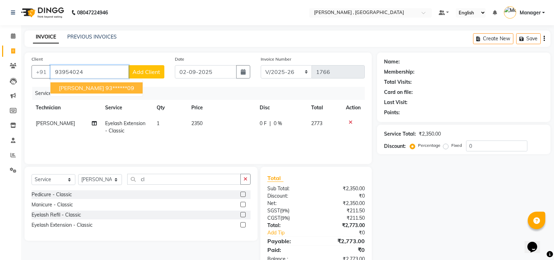
click at [74, 87] on span "[PERSON_NAME]" at bounding box center [81, 87] width 45 height 7
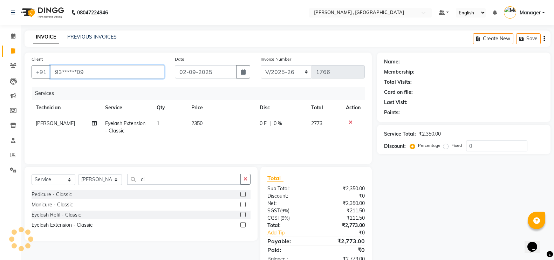
type input "93******09"
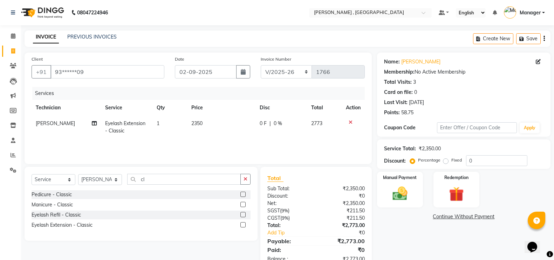
scroll to position [20, 0]
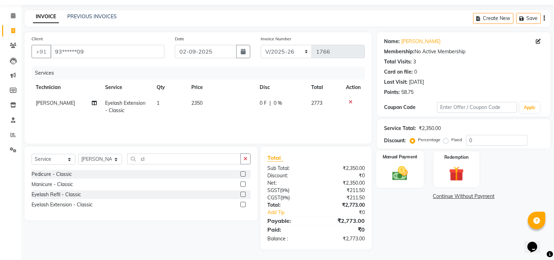
click at [399, 160] on div "Manual Payment" at bounding box center [400, 169] width 48 height 37
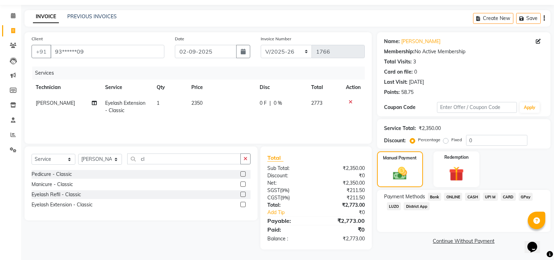
click at [470, 197] on span "CASH" at bounding box center [472, 197] width 15 height 8
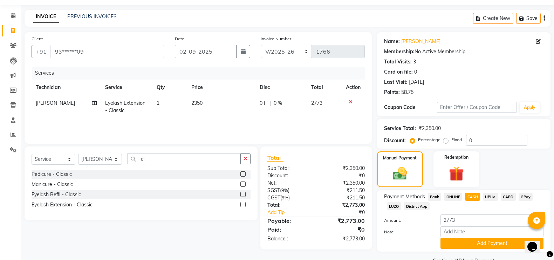
scroll to position [37, 0]
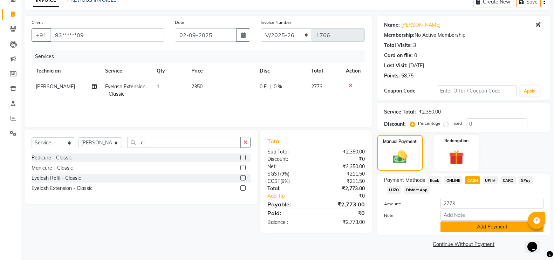
click at [484, 227] on button "Add Payment" at bounding box center [491, 226] width 103 height 11
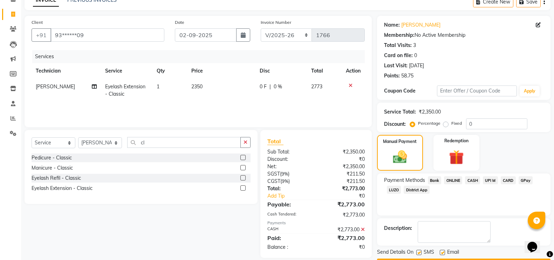
scroll to position [57, 0]
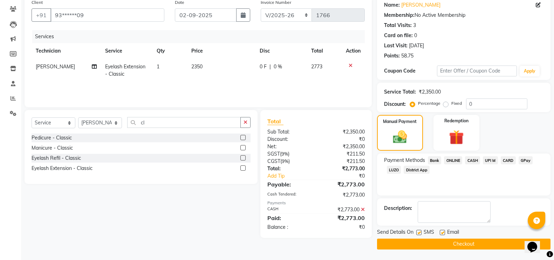
click at [447, 242] on button "Checkout" at bounding box center [463, 244] width 173 height 11
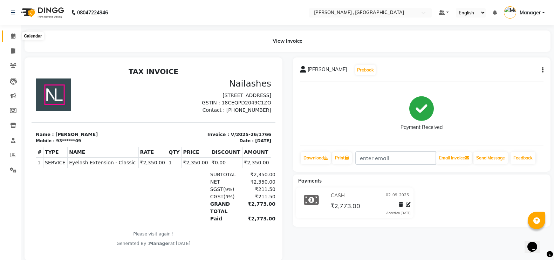
click at [9, 37] on span at bounding box center [13, 36] width 12 height 8
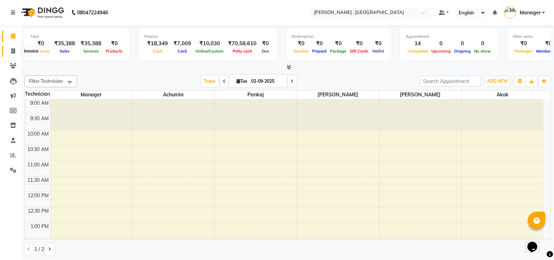
click at [16, 52] on span at bounding box center [13, 51] width 12 height 8
select select "service"
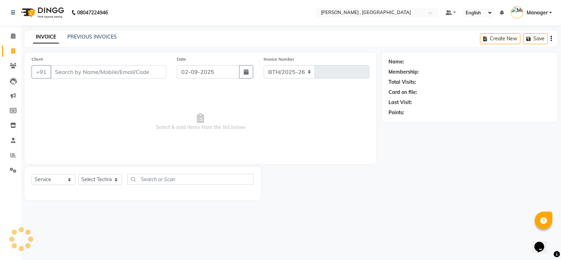
select select "4283"
type input "1767"
click at [11, 35] on icon at bounding box center [13, 35] width 5 height 5
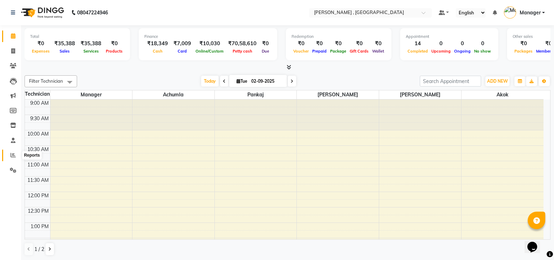
click at [10, 155] on span at bounding box center [13, 155] width 12 height 8
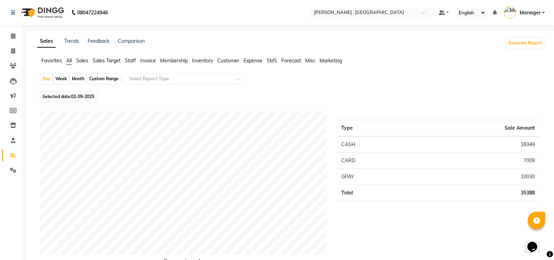
click at [81, 77] on div "Month" at bounding box center [78, 79] width 16 height 10
select select "9"
select select "2025"
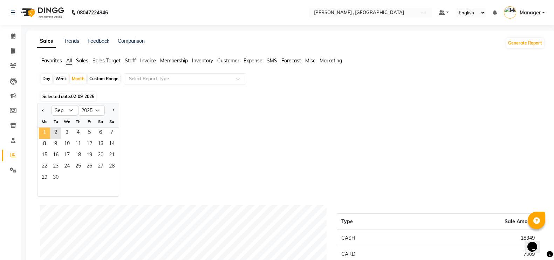
click at [45, 134] on span "1" at bounding box center [44, 133] width 11 height 11
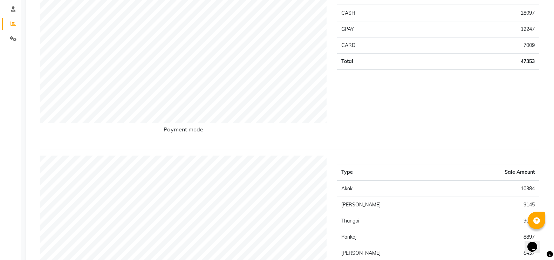
scroll to position [219, 0]
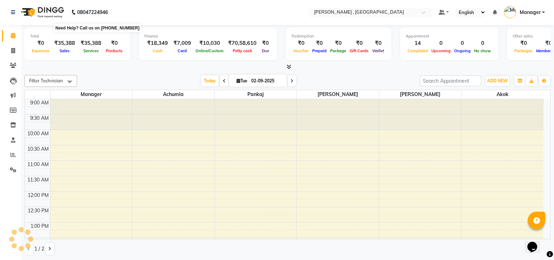
select select "4283"
select select "service"
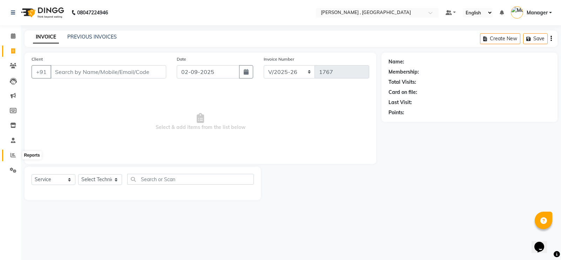
click at [9, 155] on span at bounding box center [13, 155] width 12 height 8
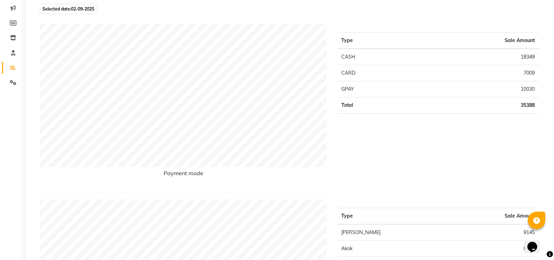
scroll to position [263, 0]
